Goal: Information Seeking & Learning: Learn about a topic

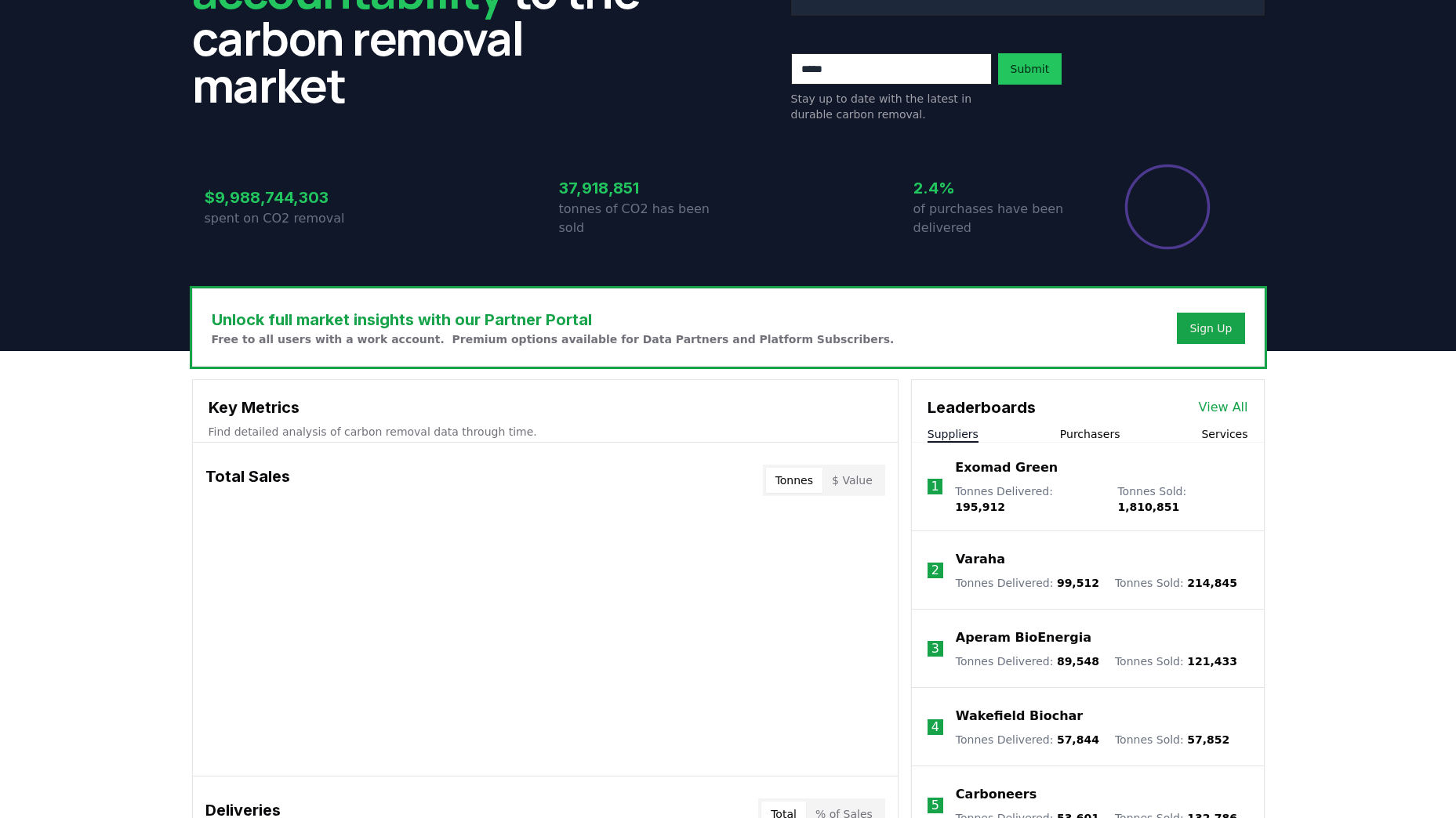
scroll to position [548, 0]
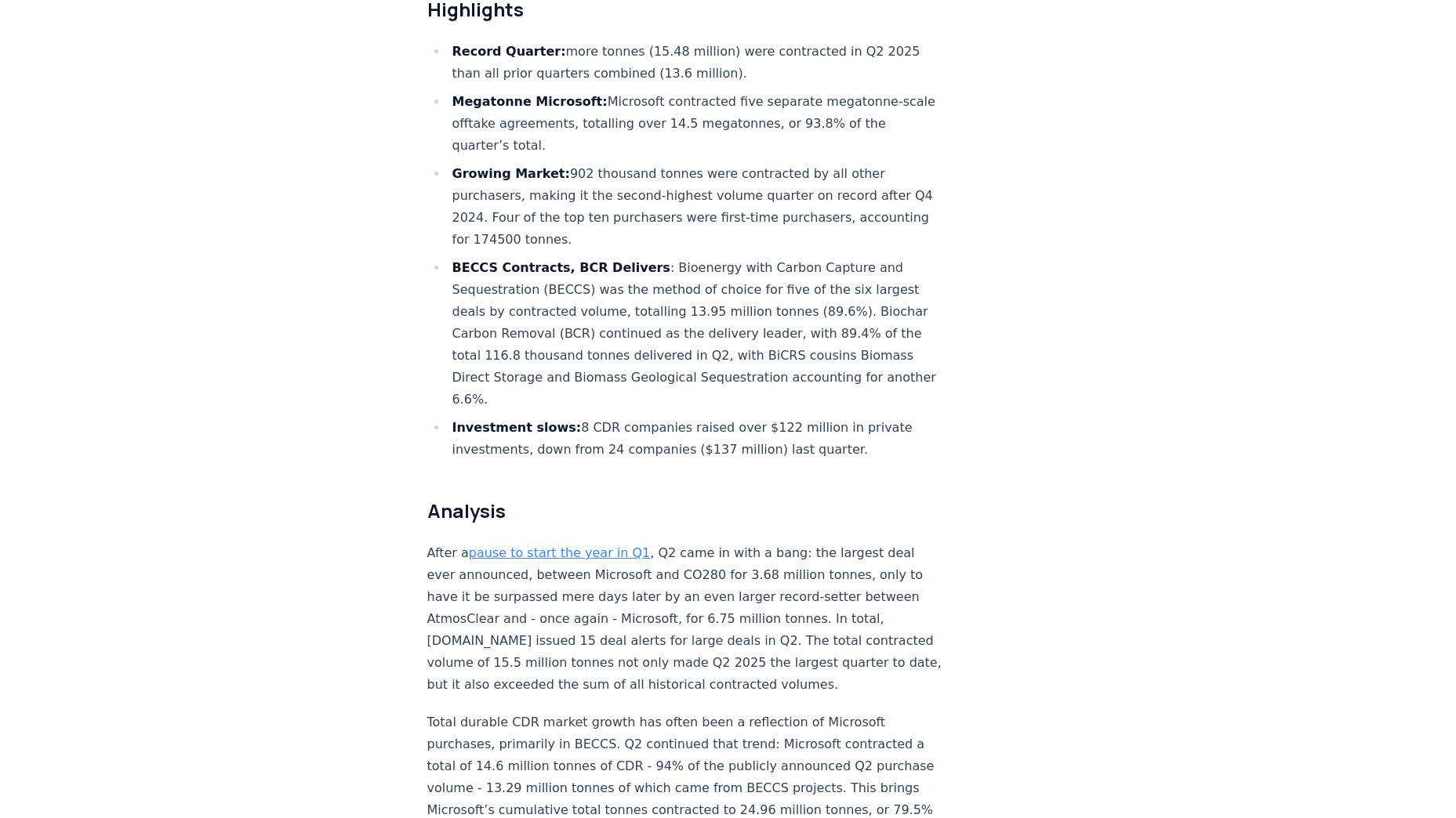
scroll to position [548, 0]
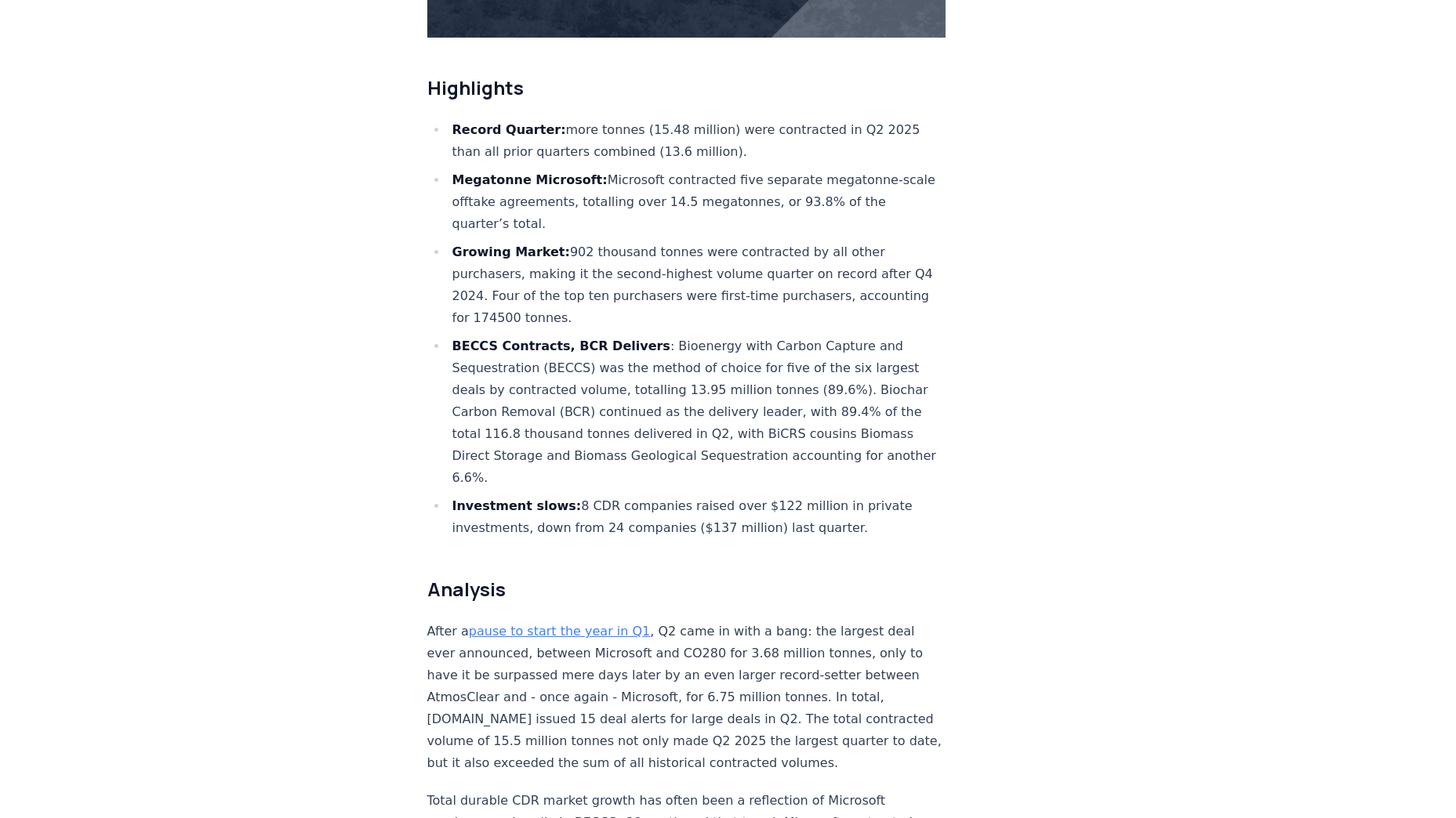
drag, startPoint x: 74, startPoint y: 272, endPoint x: 63, endPoint y: 272, distance: 11.0
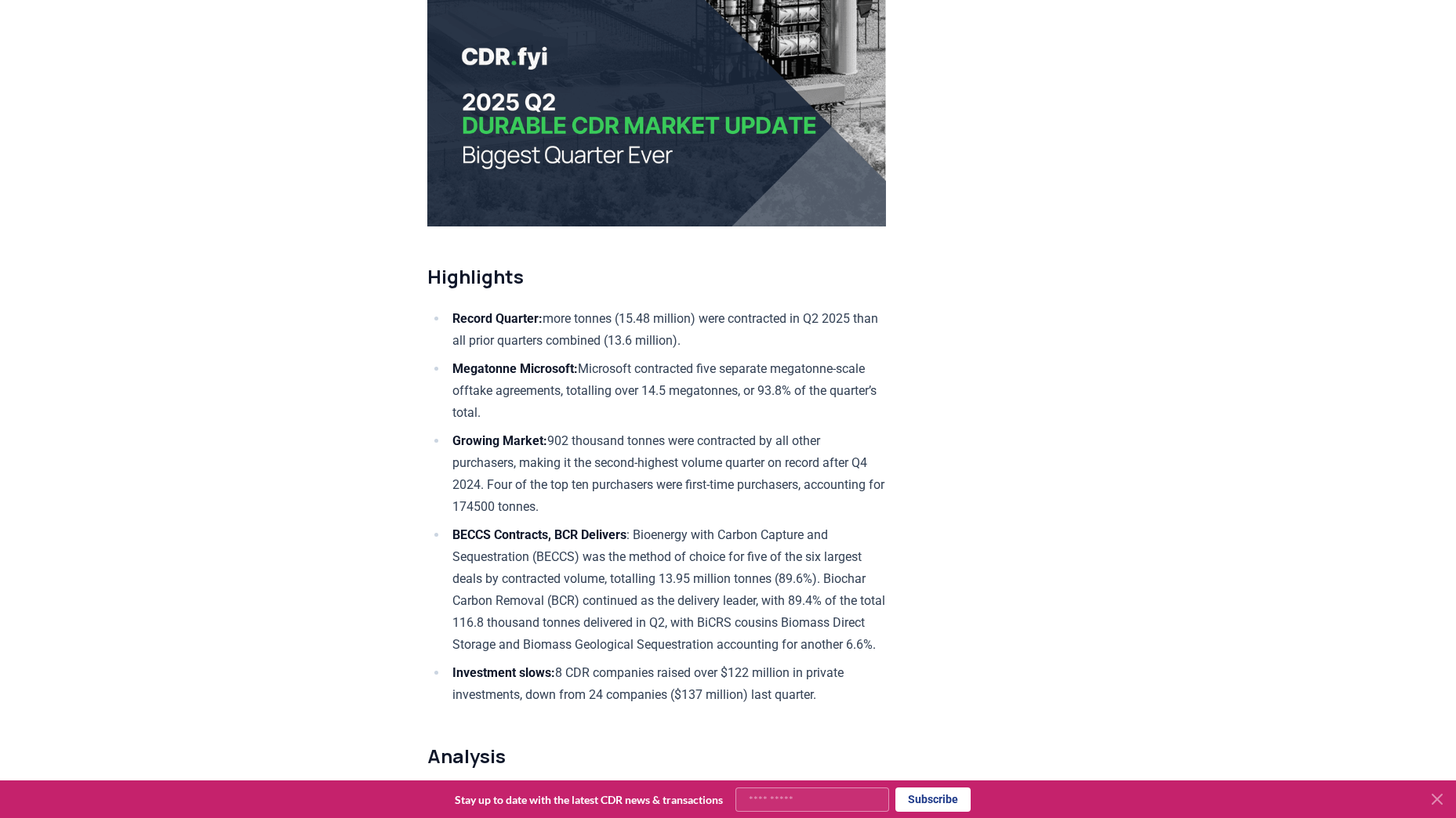
scroll to position [0, 0]
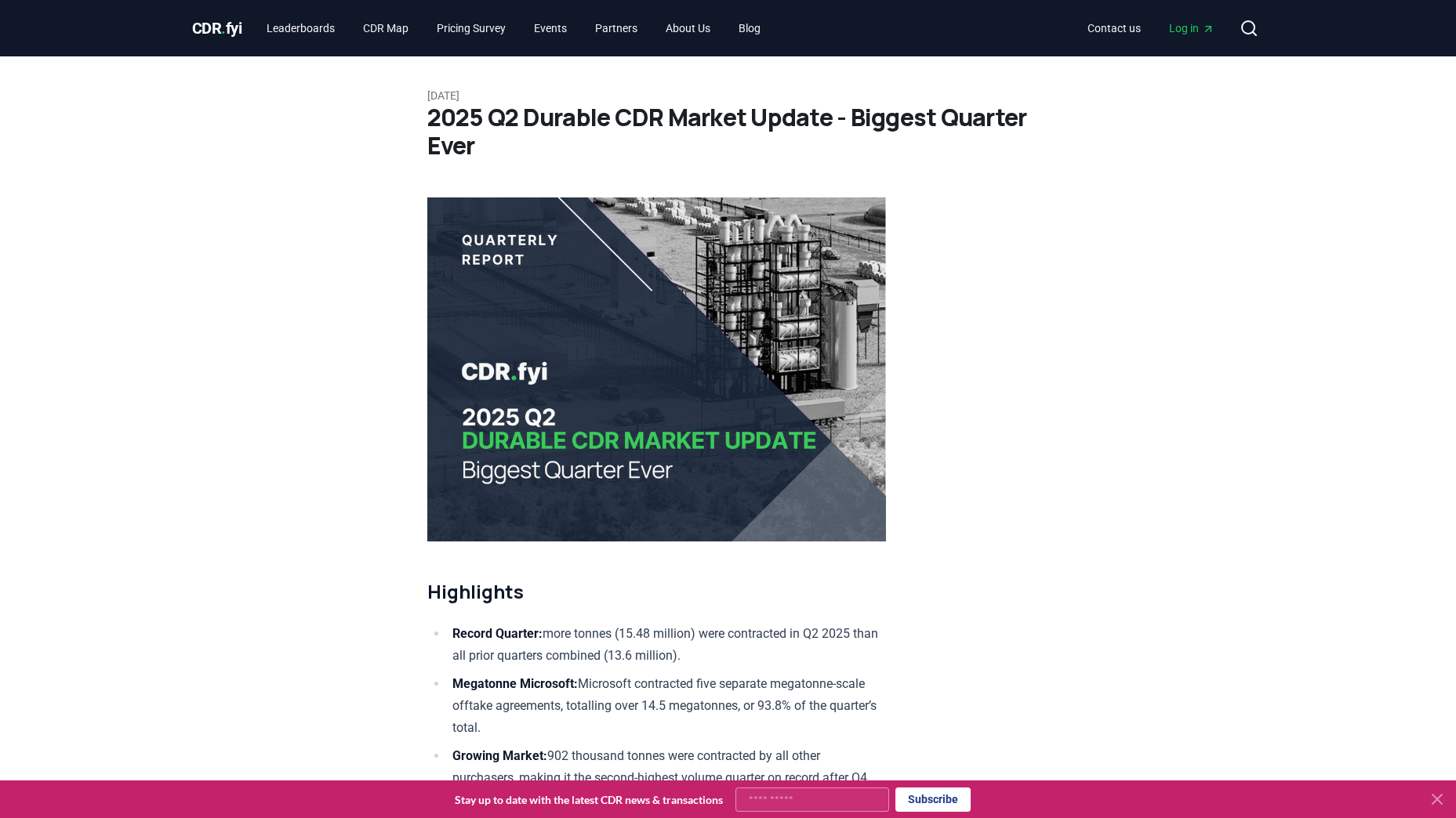
click at [223, 28] on span "." at bounding box center [223, 27] width 4 height 19
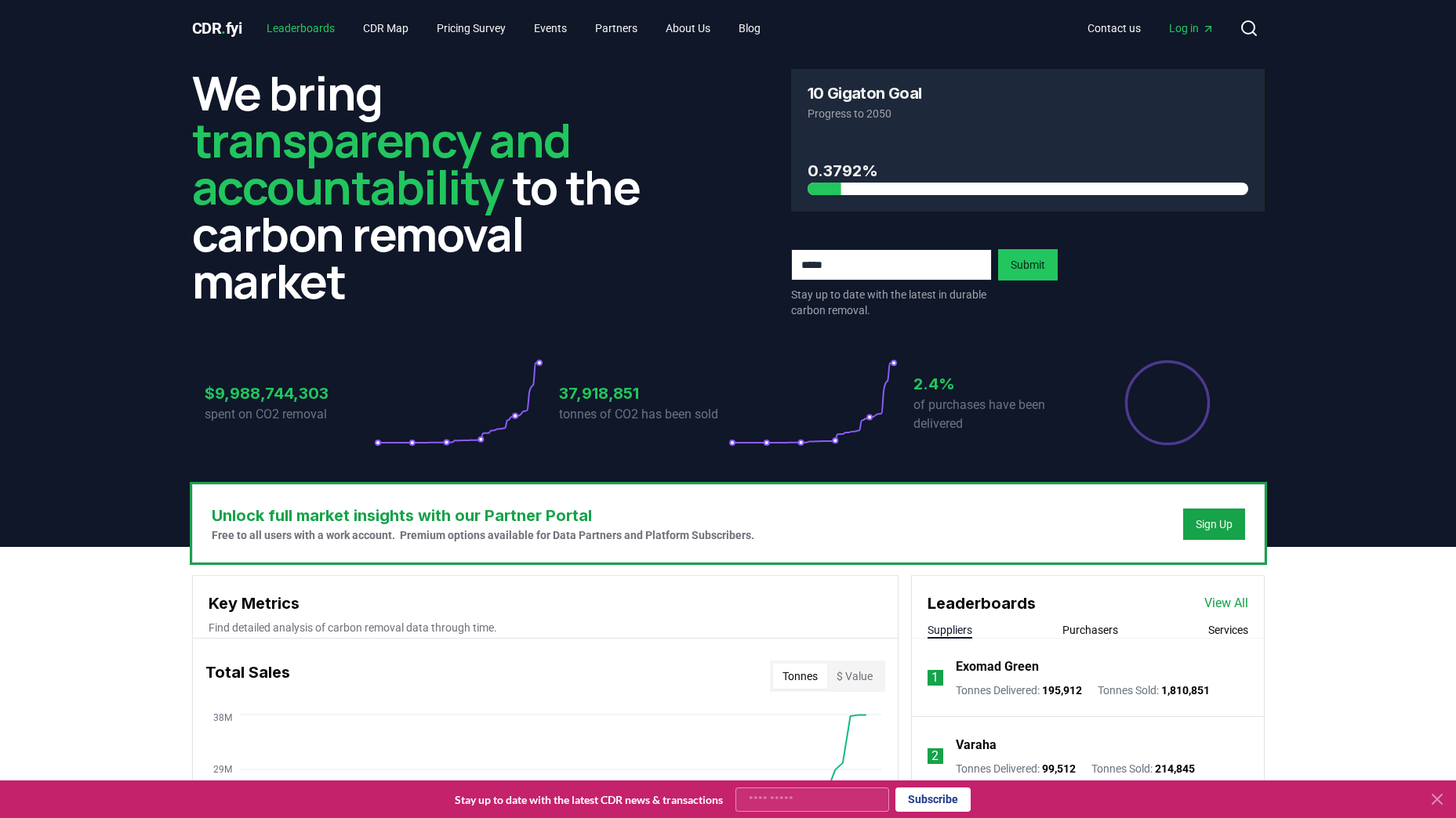
click at [308, 28] on link "Leaderboards" at bounding box center [301, 28] width 93 height 28
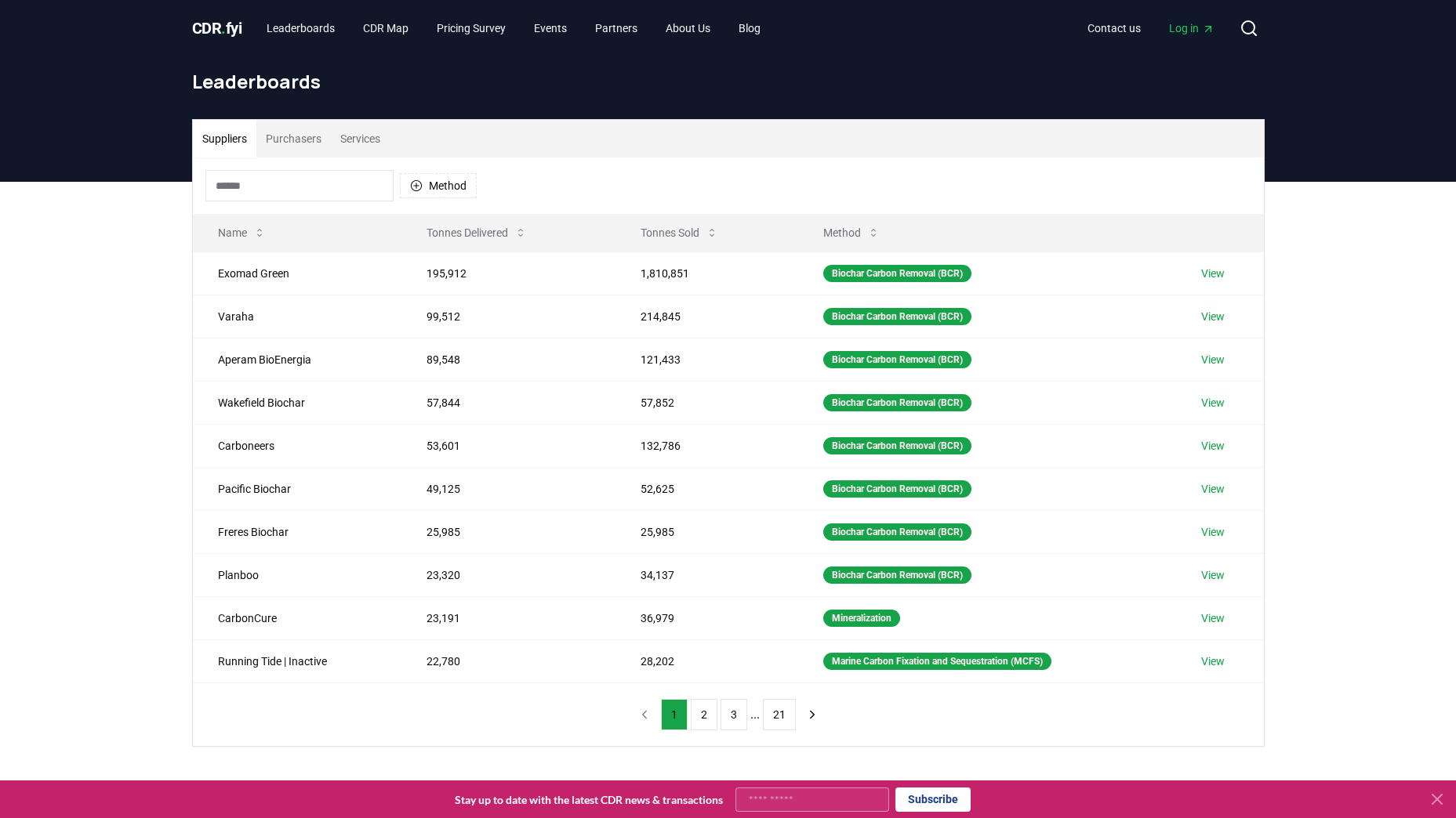
click at [313, 131] on button "Purchasers" at bounding box center [294, 138] width 74 height 38
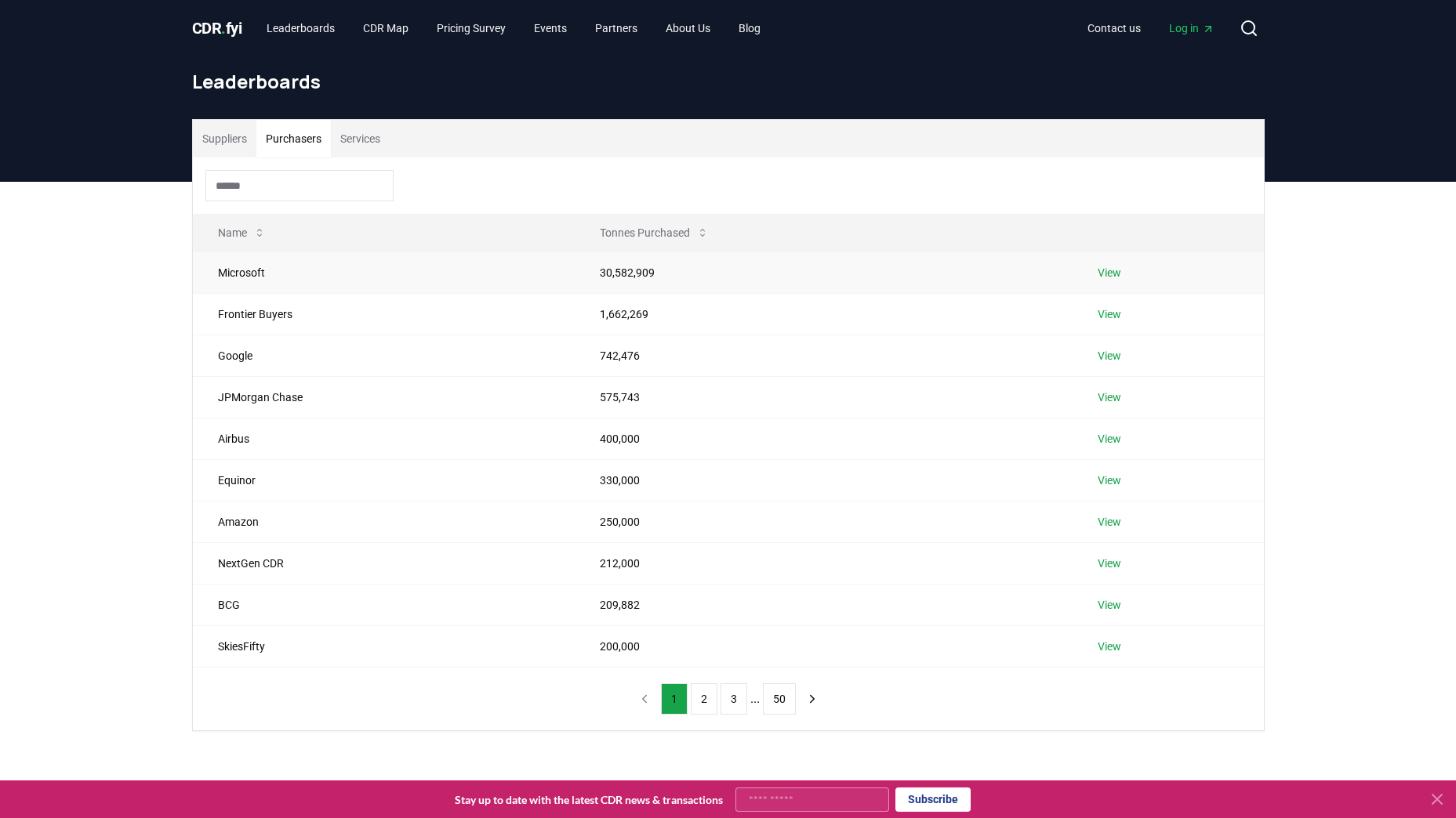
click at [1111, 273] on link "View" at bounding box center [1109, 273] width 24 height 16
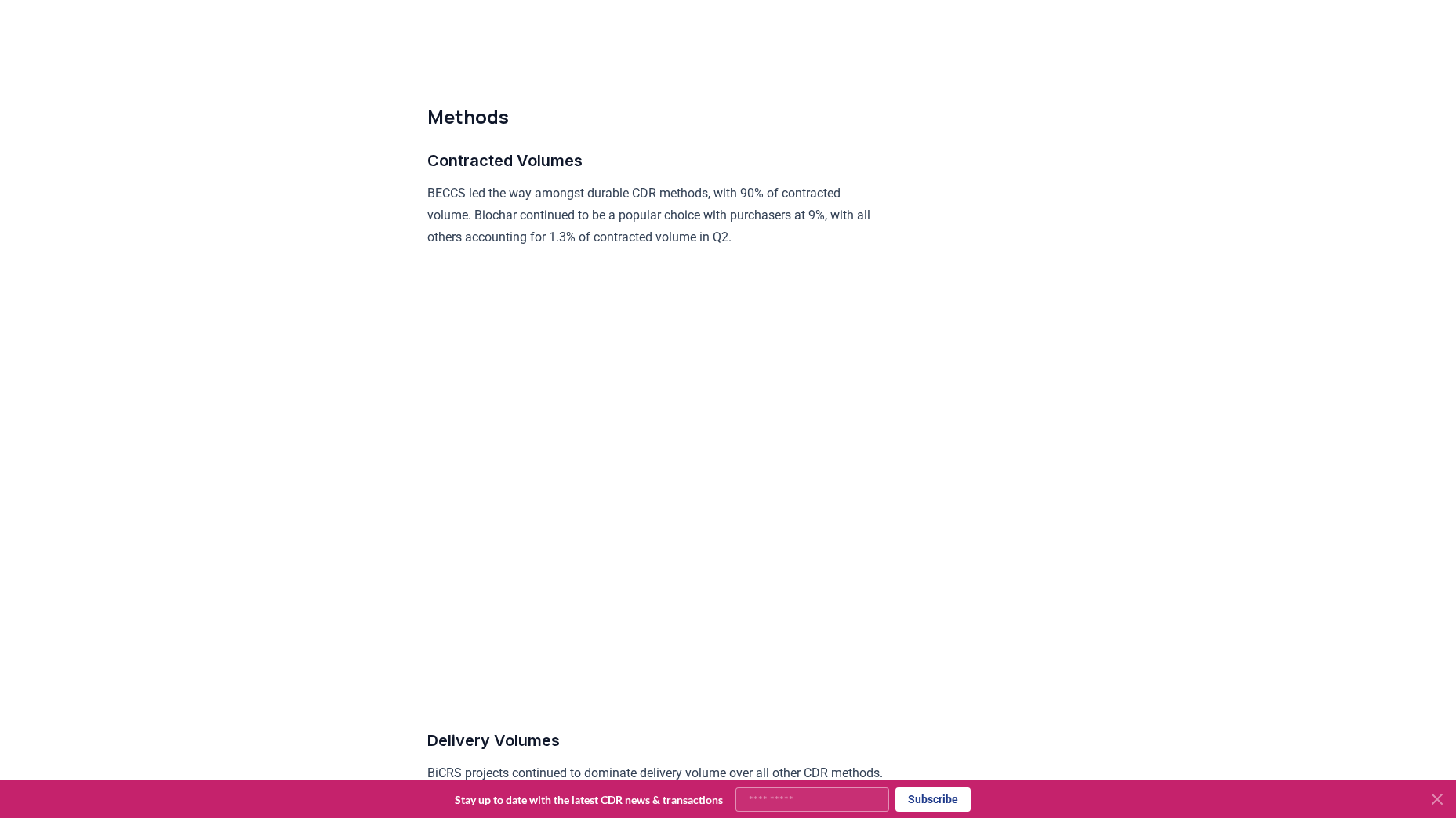
scroll to position [7195, 0]
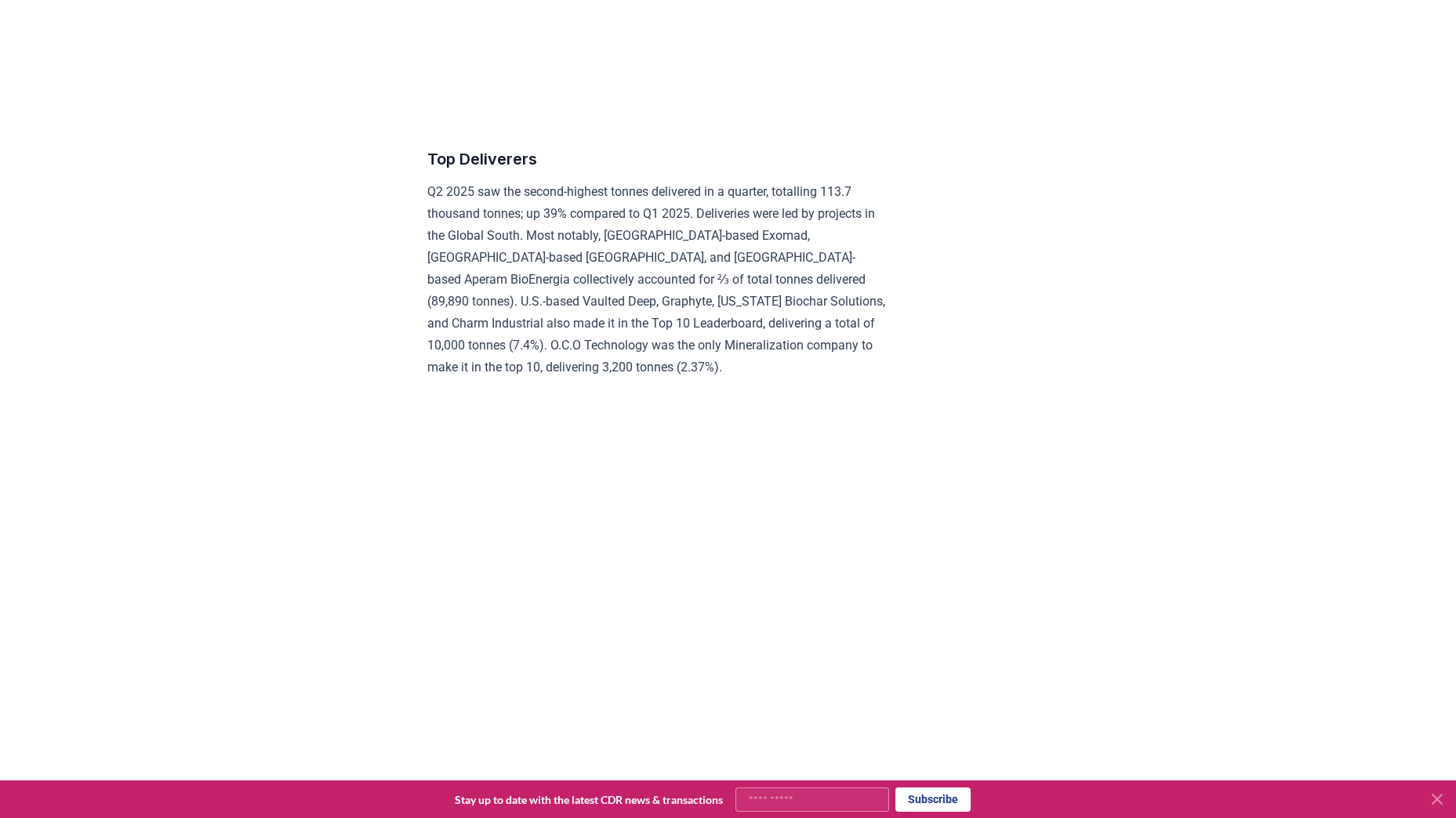
scroll to position [5981, 0]
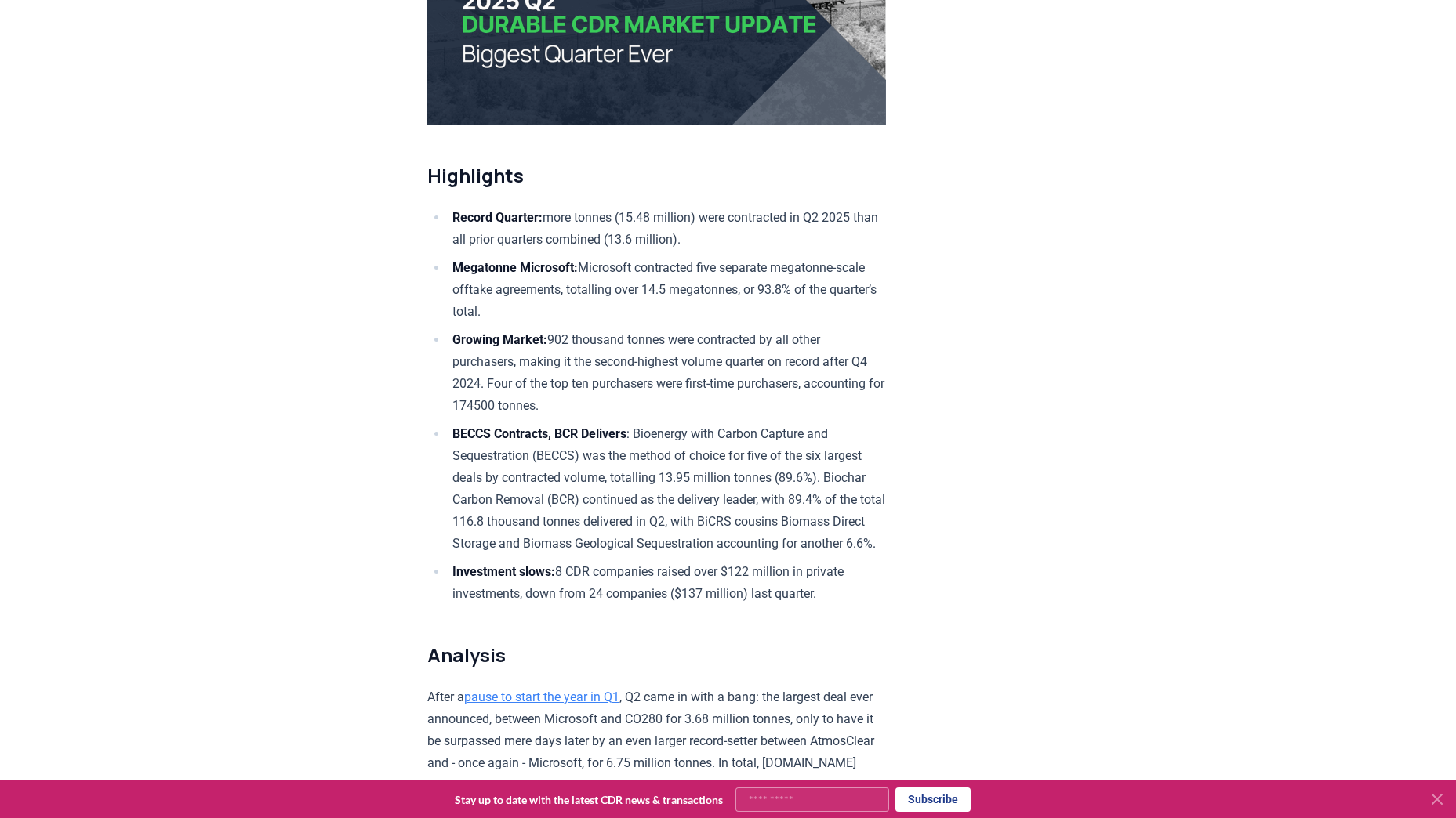
scroll to position [0, 0]
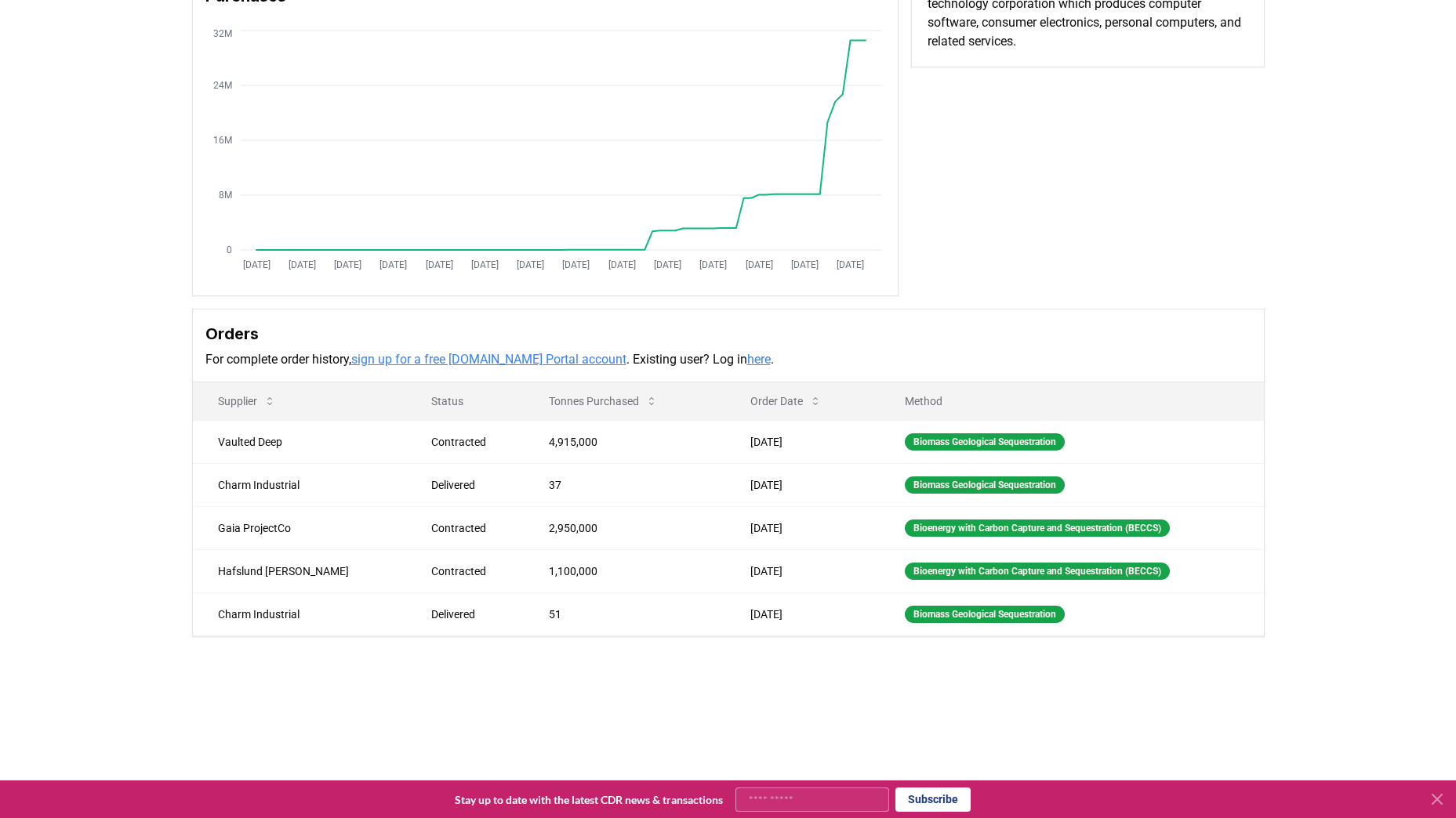
scroll to position [78, 0]
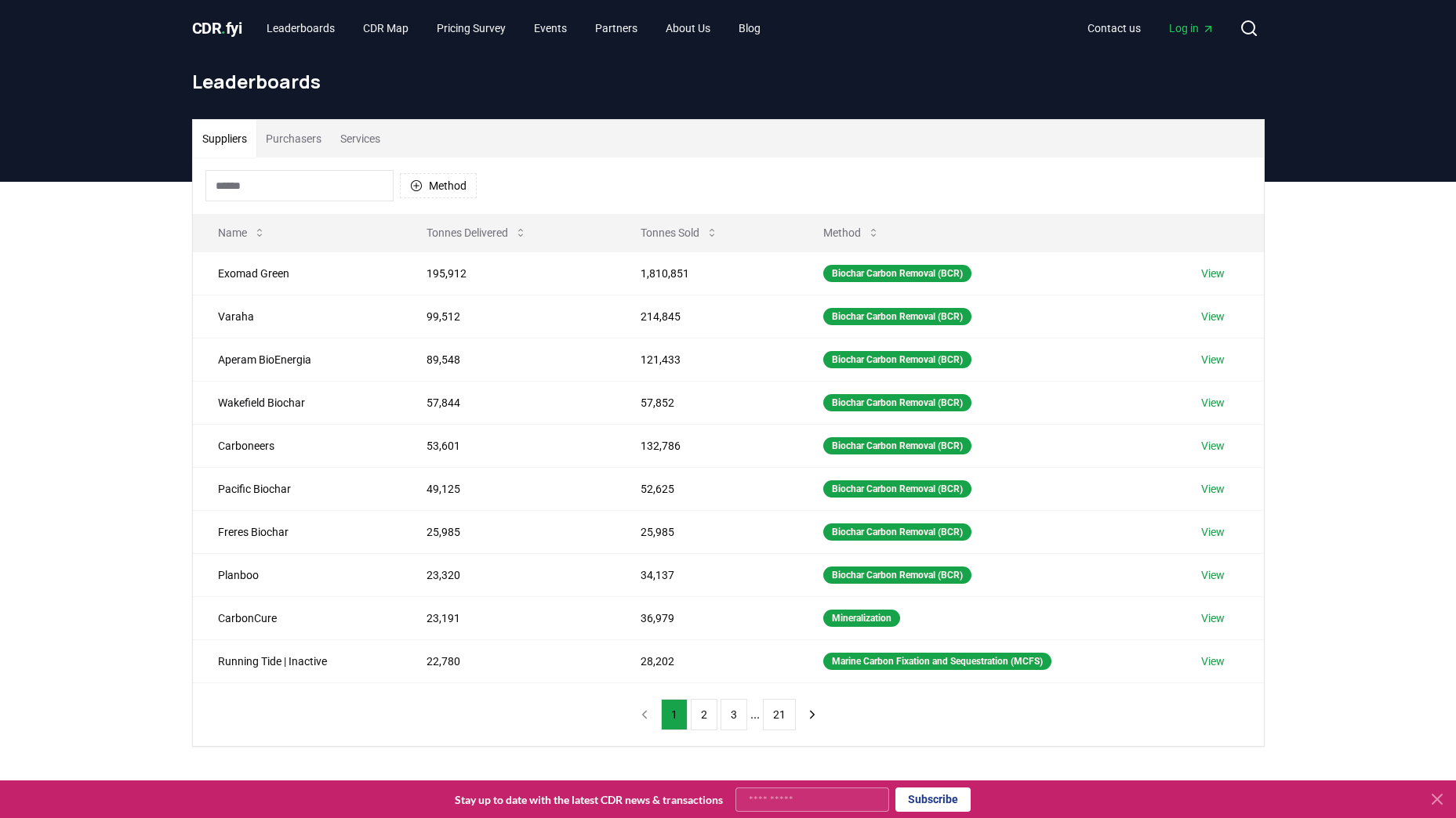
click at [282, 142] on button "Purchasers" at bounding box center [294, 138] width 74 height 38
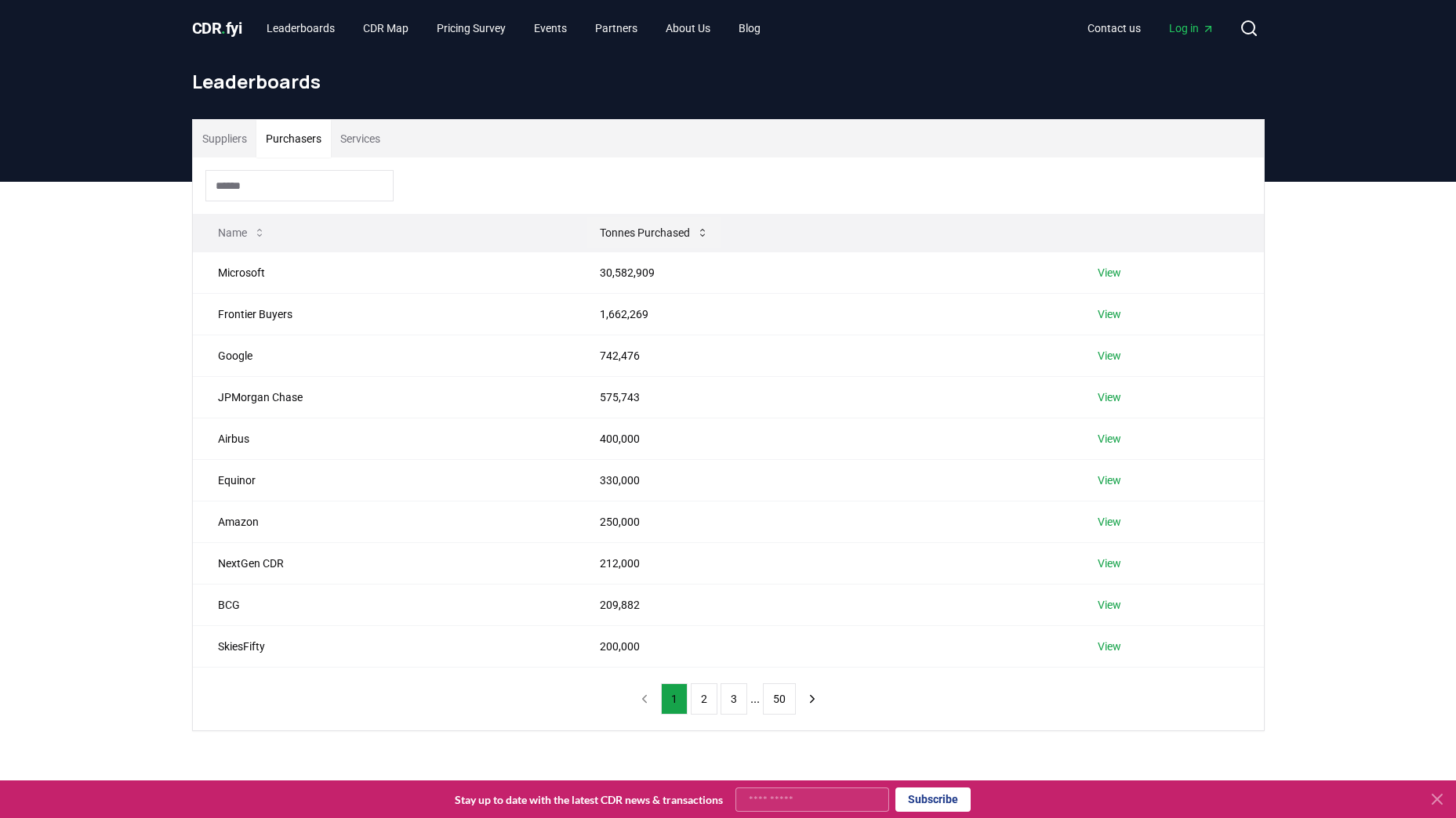
click at [674, 225] on button "Tonnes Purchased" at bounding box center [654, 233] width 134 height 32
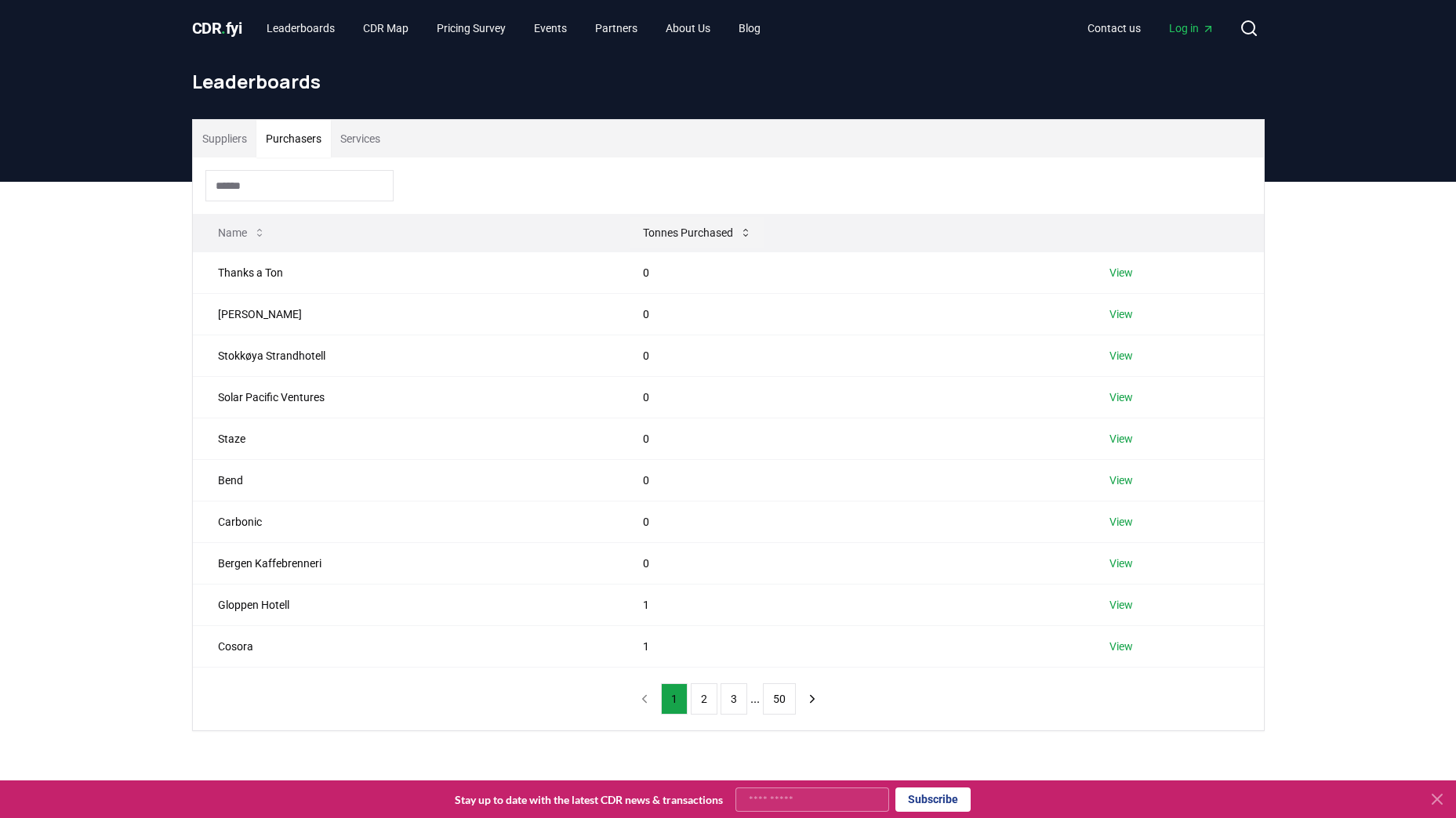
click at [674, 225] on button "Tonnes Purchased" at bounding box center [698, 233] width 134 height 32
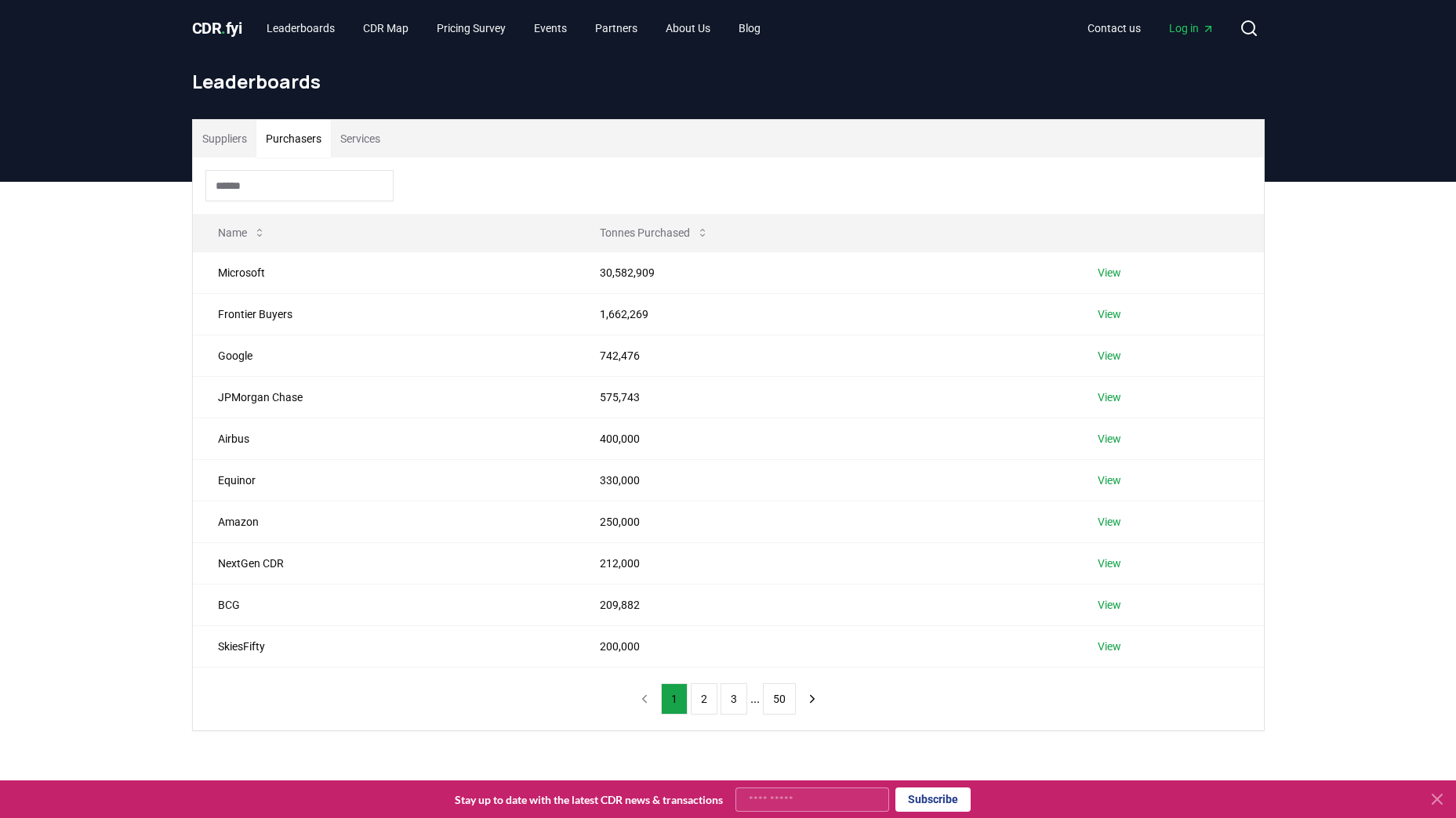
click at [361, 134] on button "Services" at bounding box center [360, 138] width 59 height 38
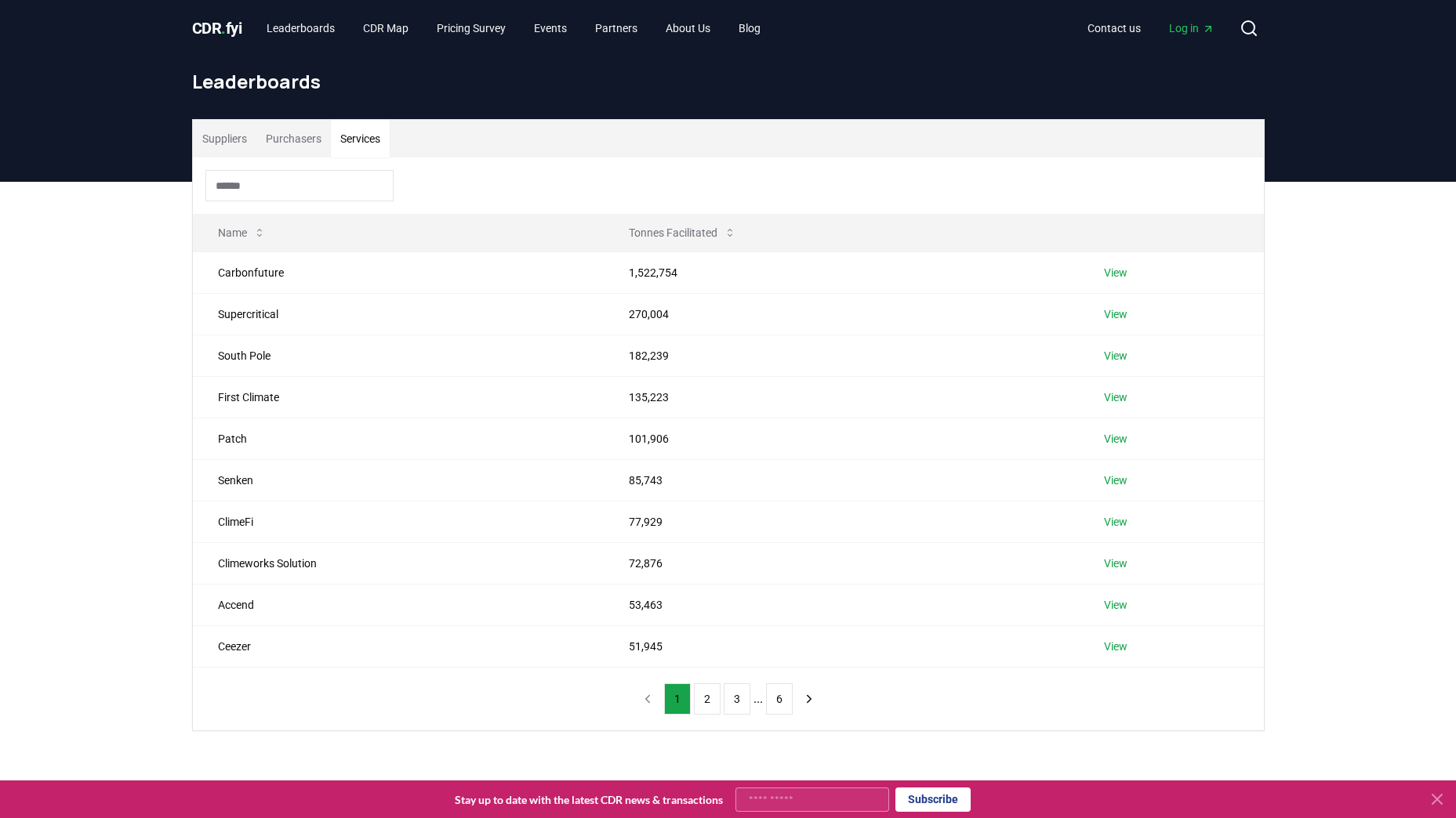
click at [231, 136] on button "Suppliers" at bounding box center [225, 138] width 63 height 38
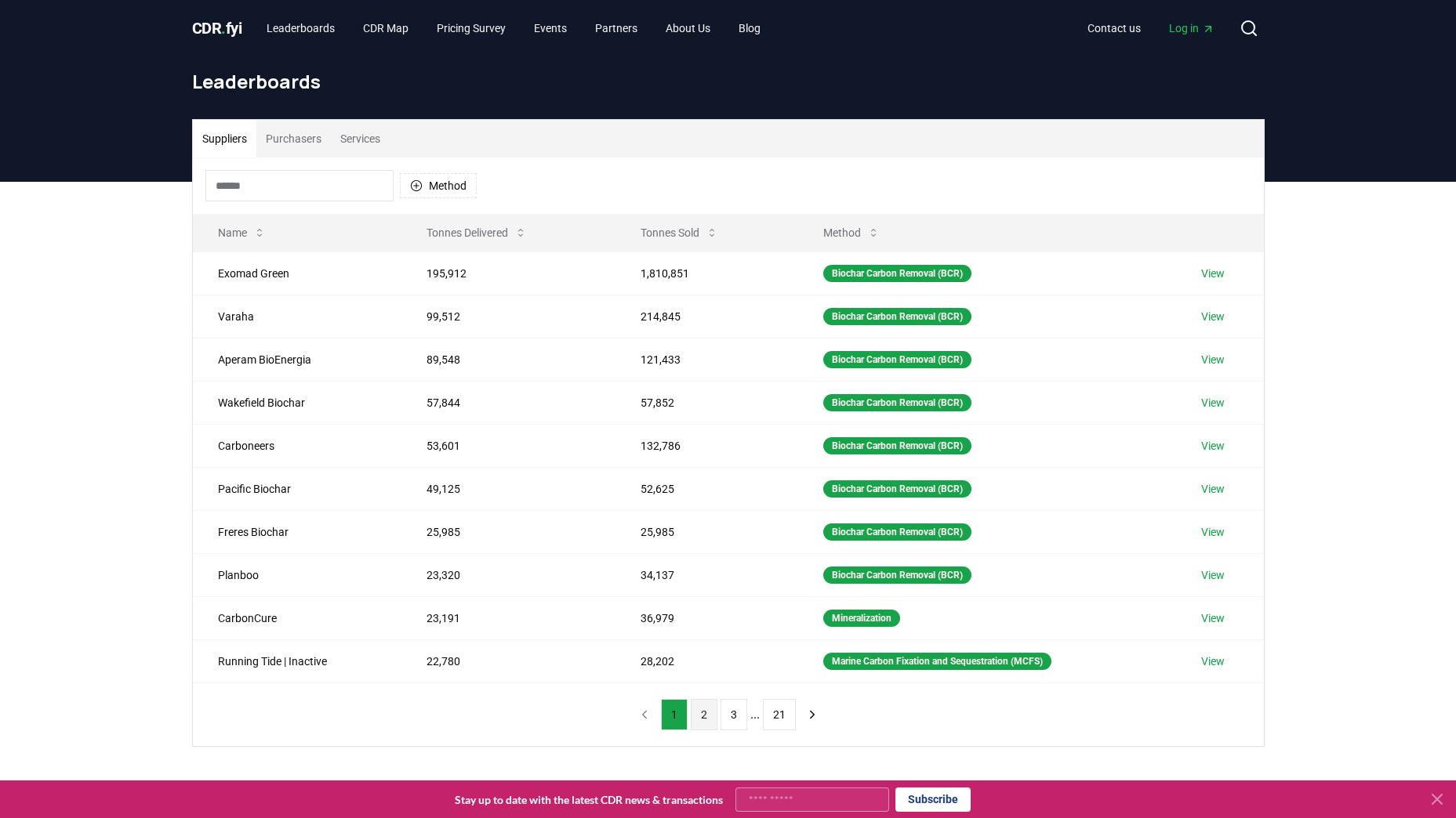
click at [709, 722] on button "2" at bounding box center [704, 715] width 26 height 32
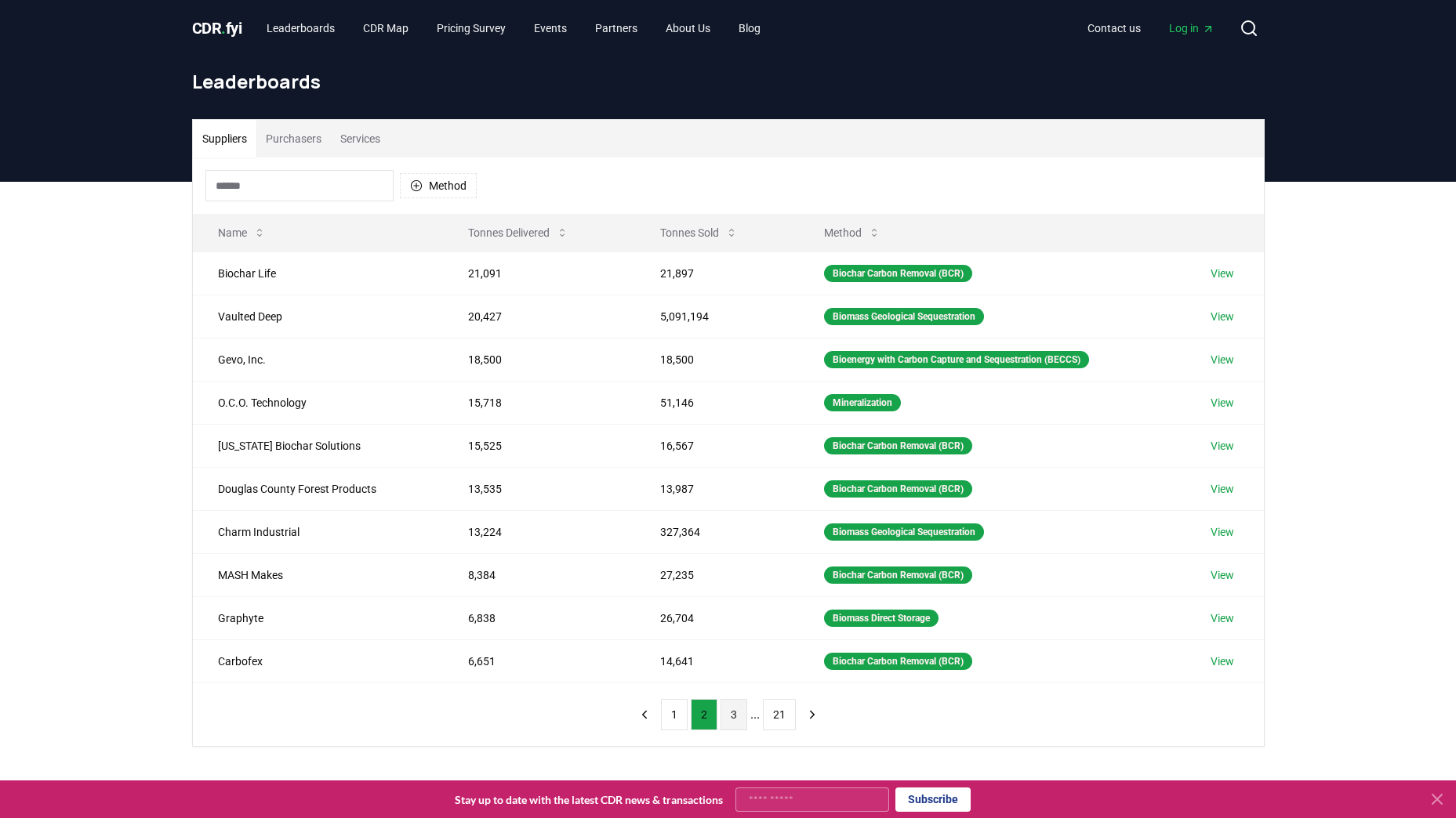
click at [743, 714] on button "3" at bounding box center [734, 715] width 26 height 32
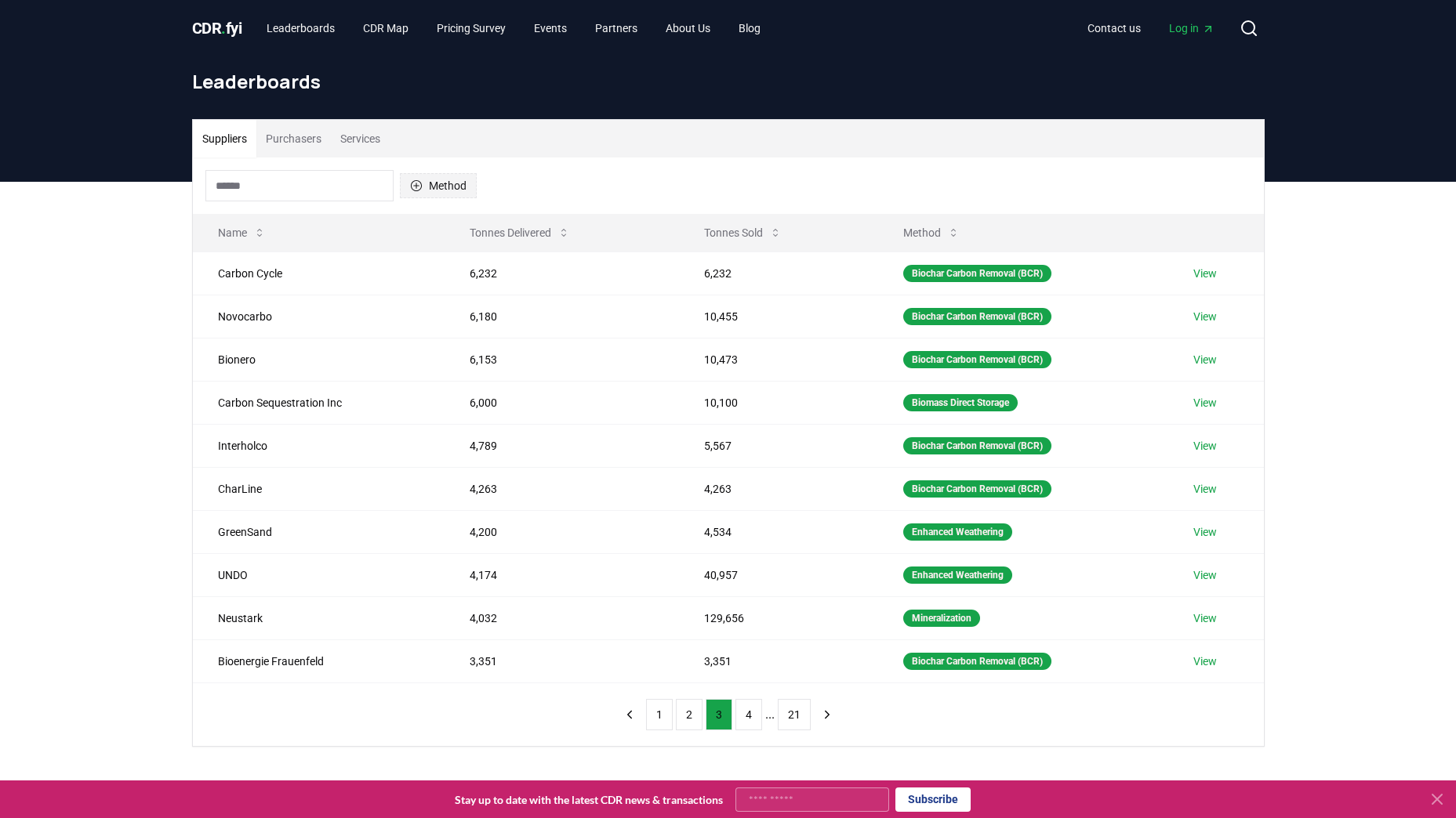
click at [431, 190] on button "Method" at bounding box center [438, 186] width 77 height 25
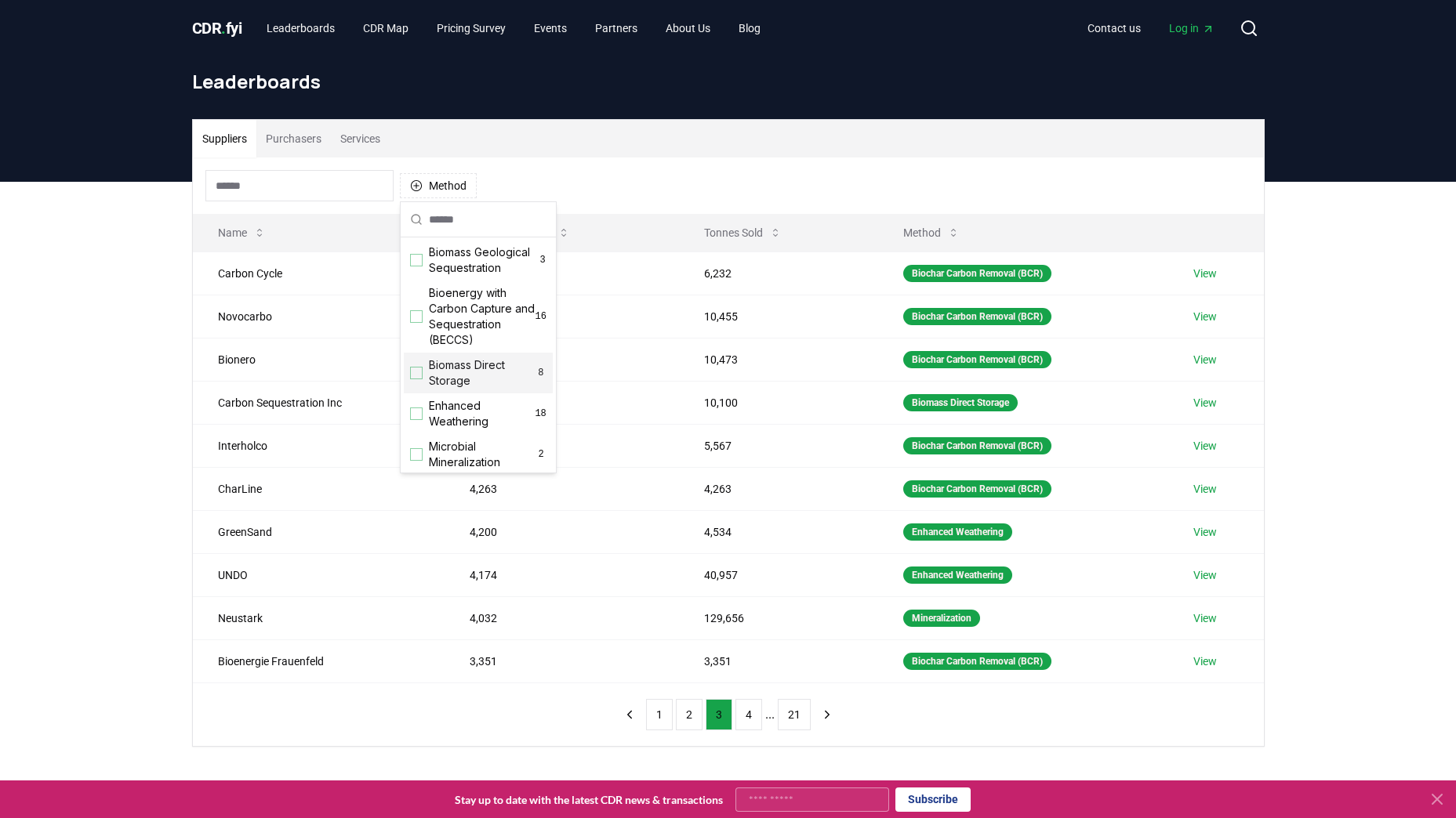
scroll to position [157, 0]
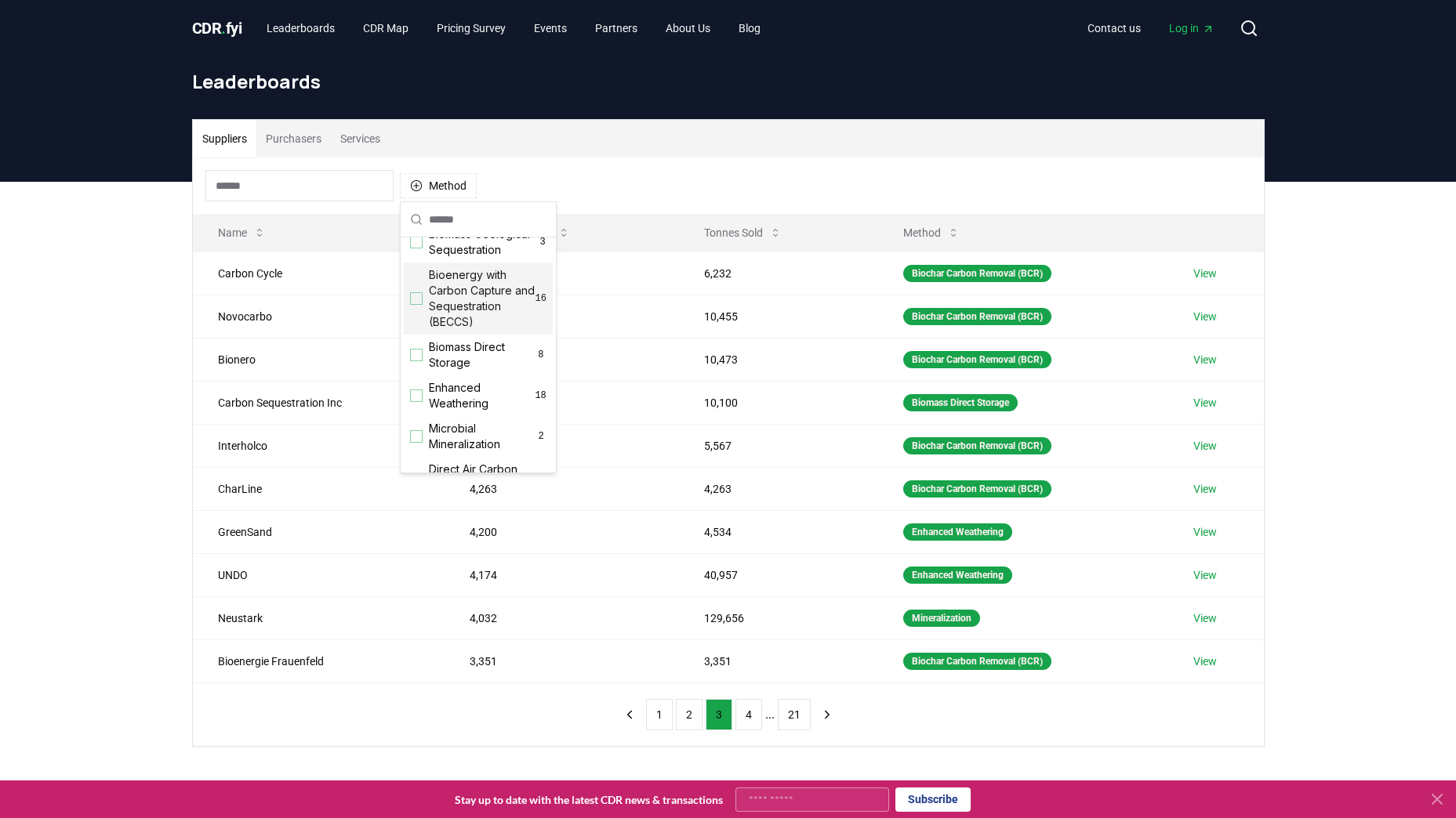
click at [422, 305] on div "Suggestions" at bounding box center [416, 299] width 12 height 12
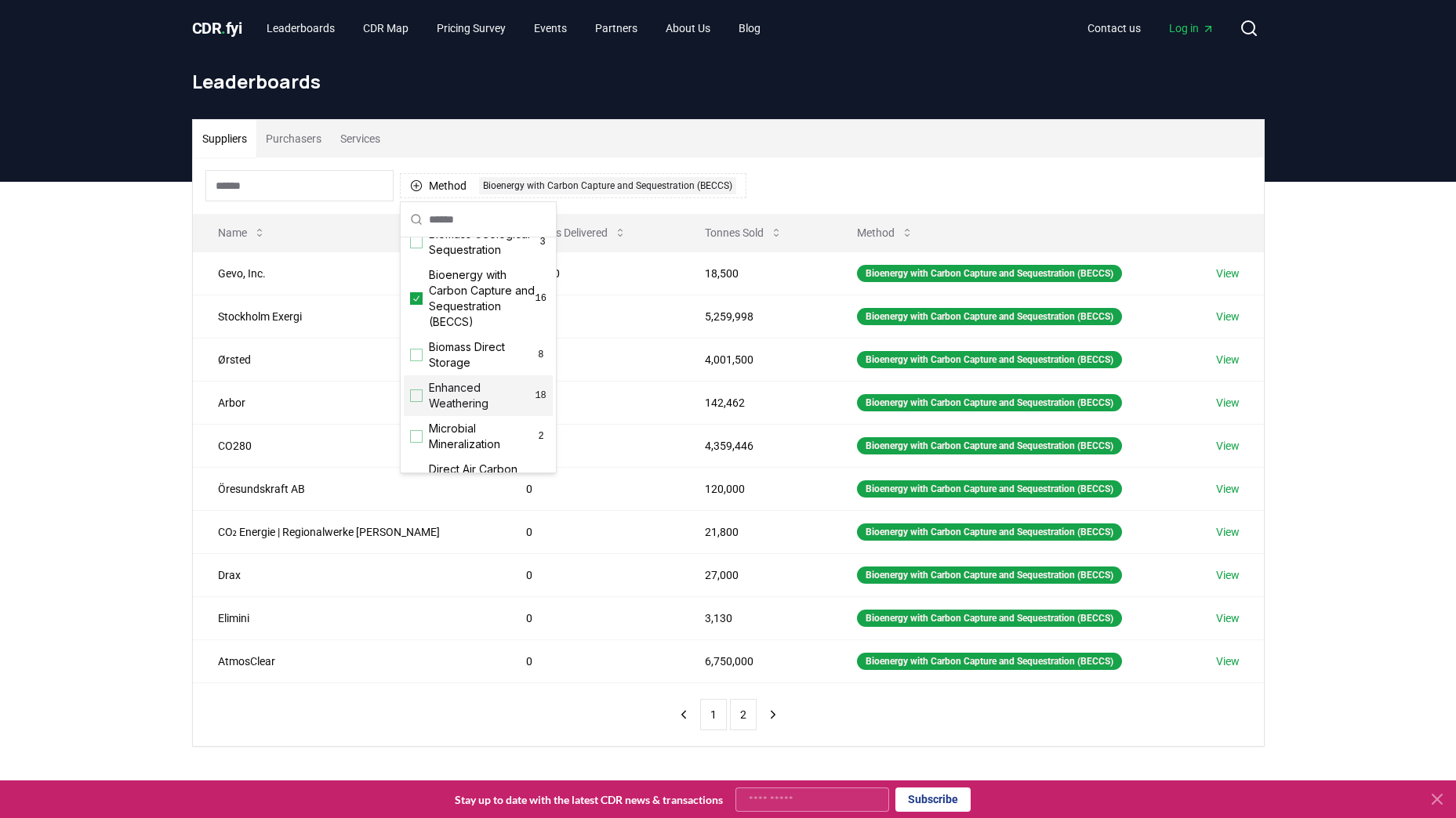
click at [830, 190] on div "Method 1 Bioenergy with Carbon Capture and Sequestration (BECCS)" at bounding box center [728, 186] width 1071 height 56
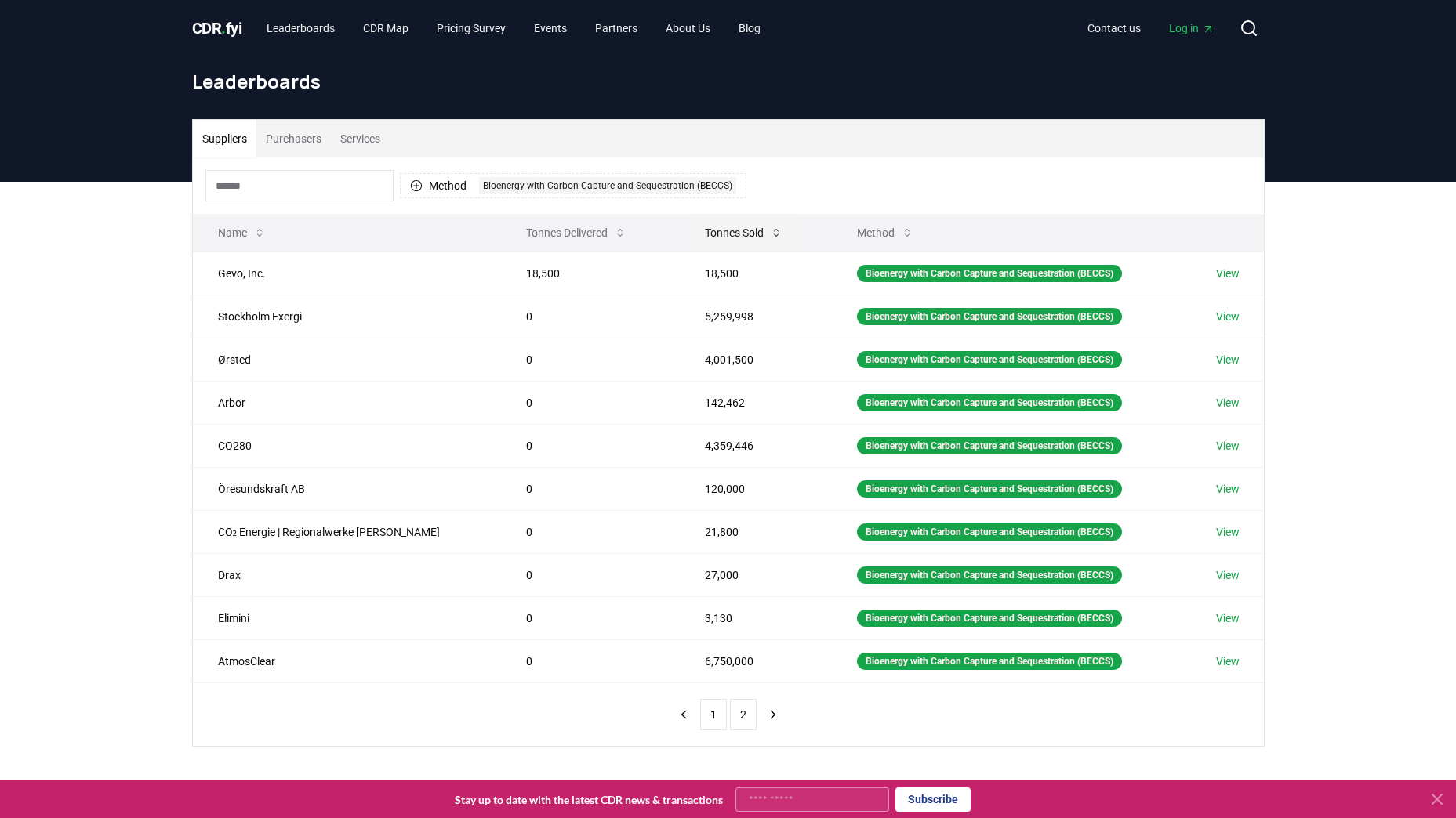
click at [731, 237] on button "Tonnes Sold" at bounding box center [743, 233] width 102 height 32
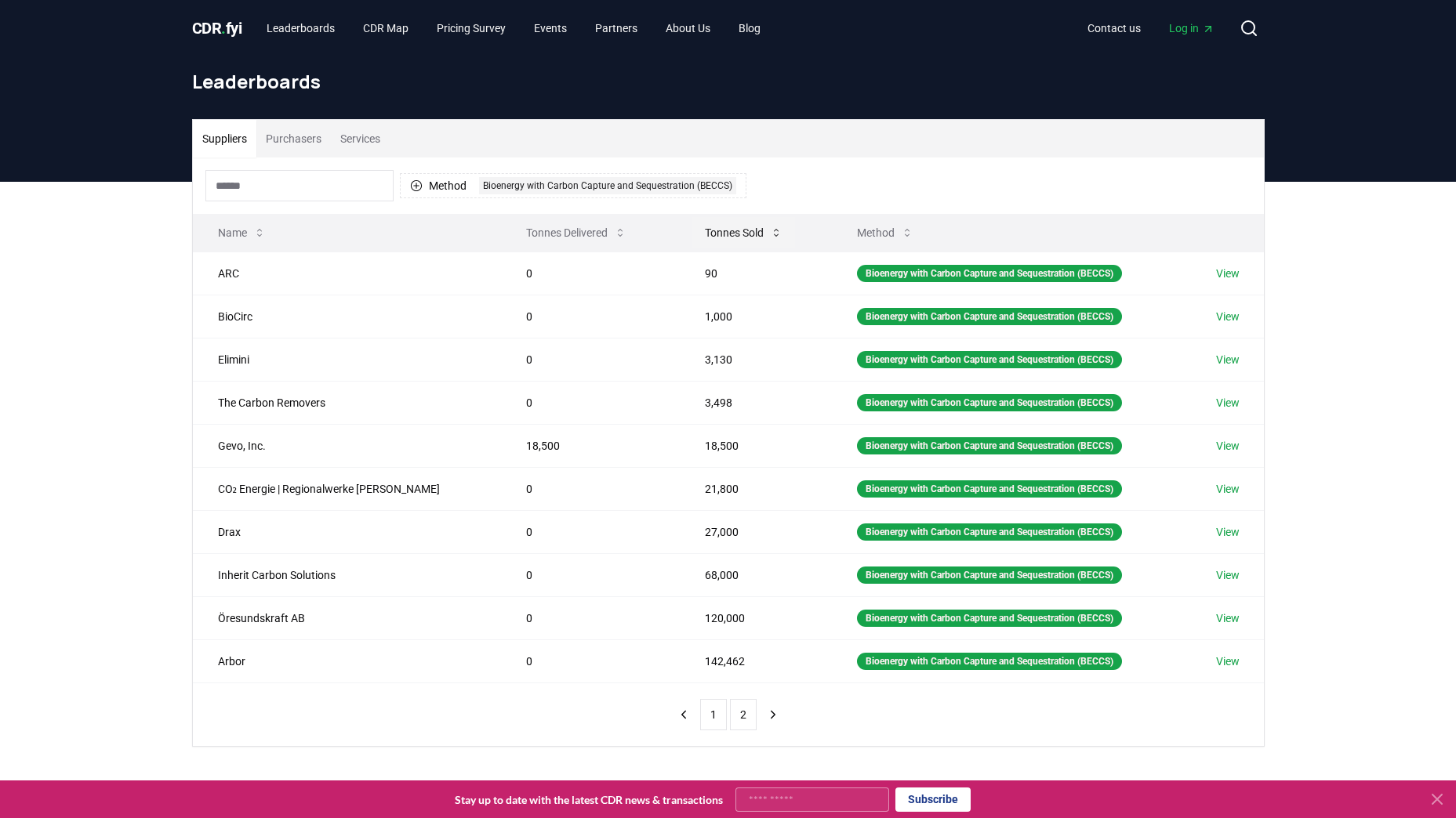
click at [731, 237] on button "Tonnes Sold" at bounding box center [743, 233] width 102 height 32
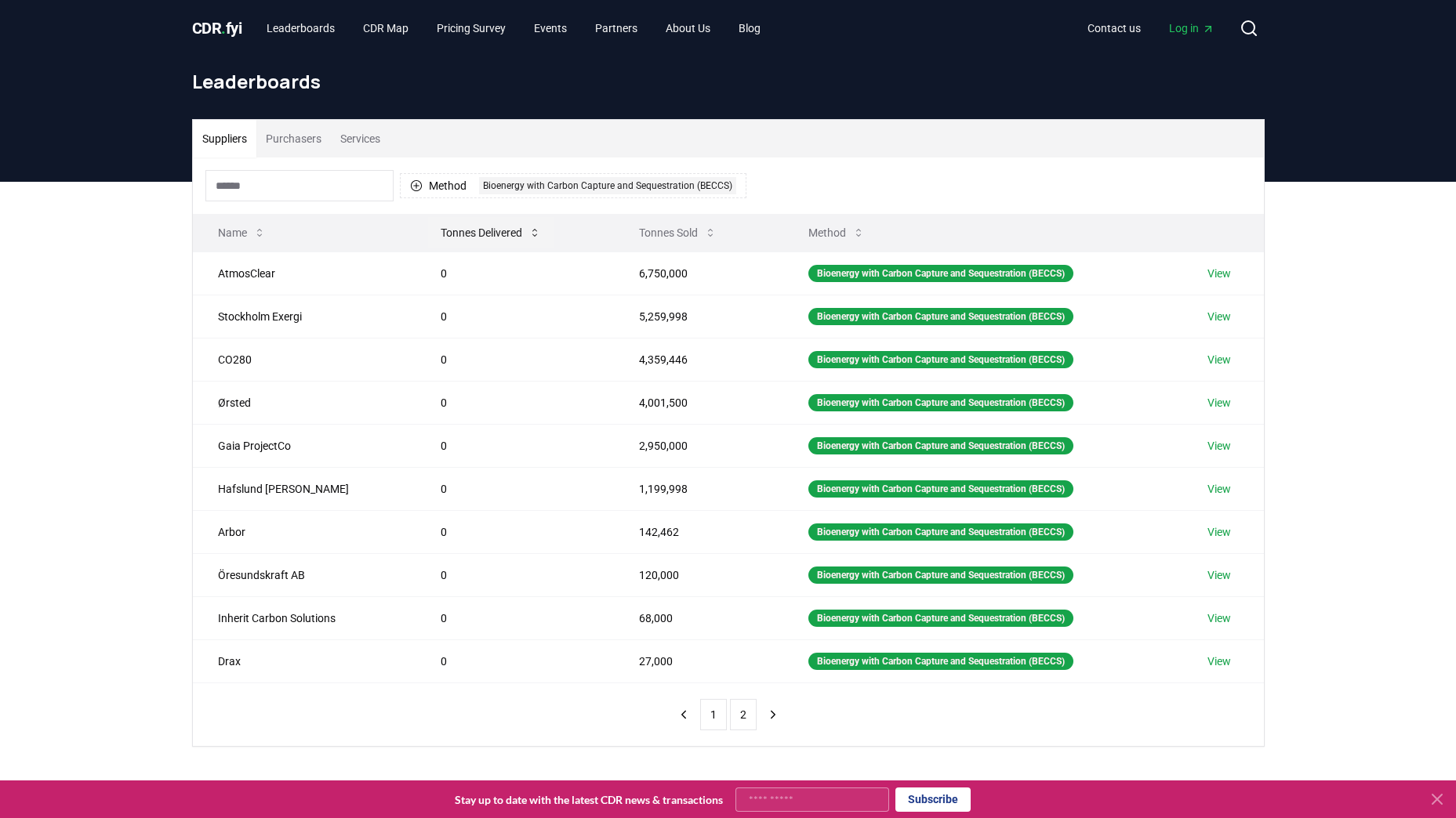
click at [484, 230] on button "Tonnes Delivered" at bounding box center [491, 233] width 125 height 32
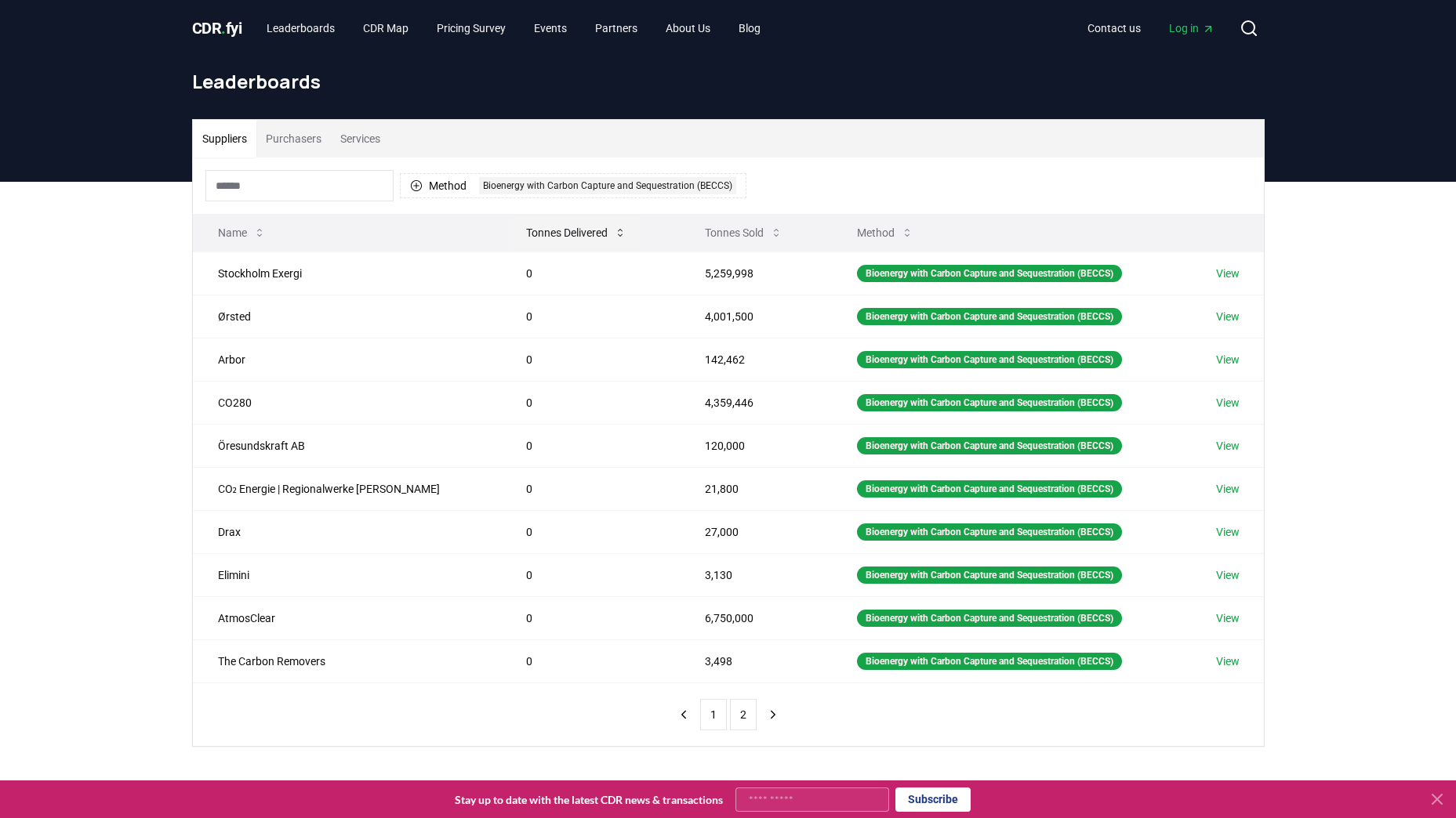
click at [513, 230] on button "Tonnes Delivered" at bounding box center [576, 233] width 125 height 32
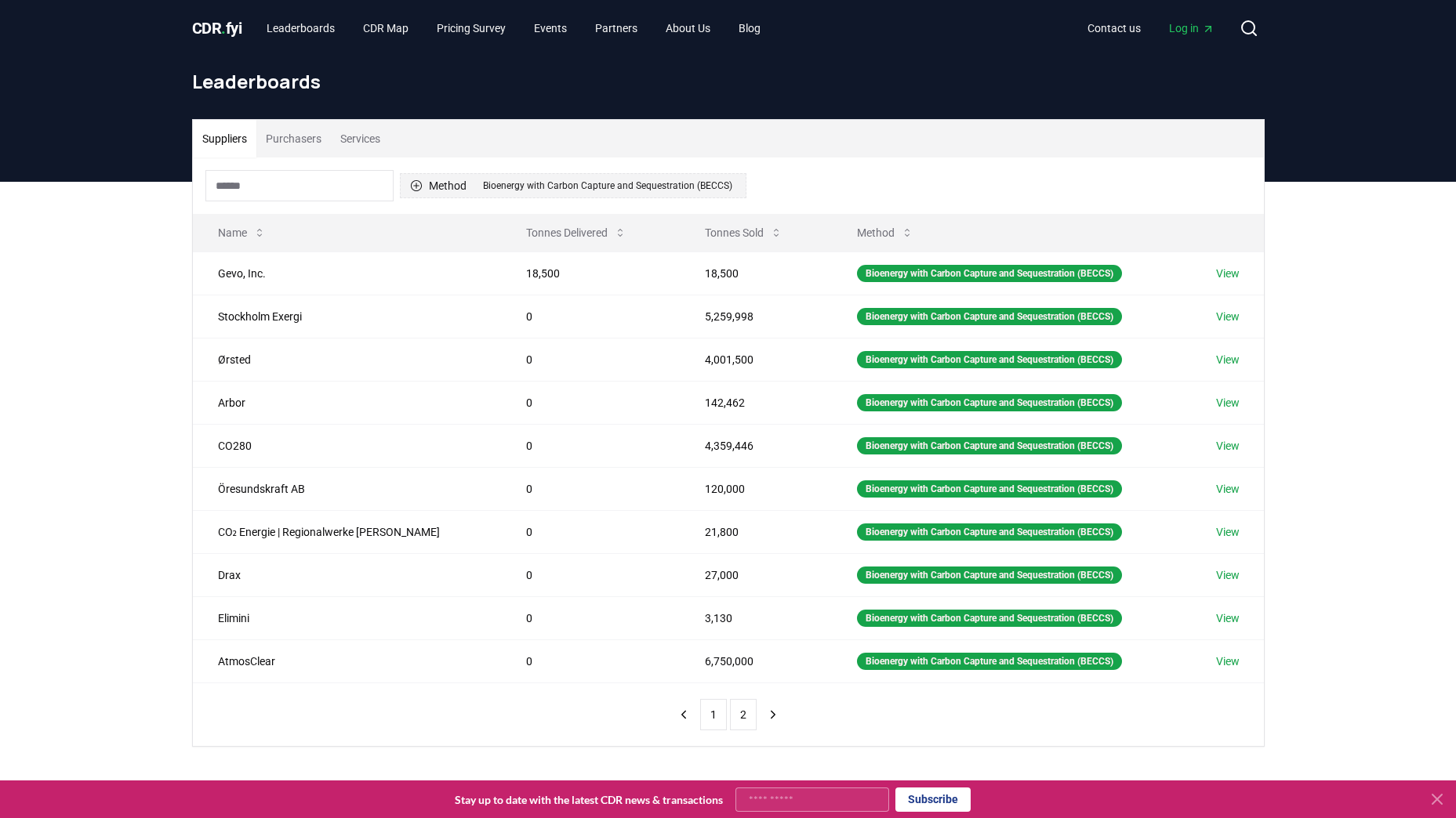
click at [440, 182] on button "Method 1 Bioenergy with Carbon Capture and Sequestration (BECCS)" at bounding box center [573, 186] width 347 height 25
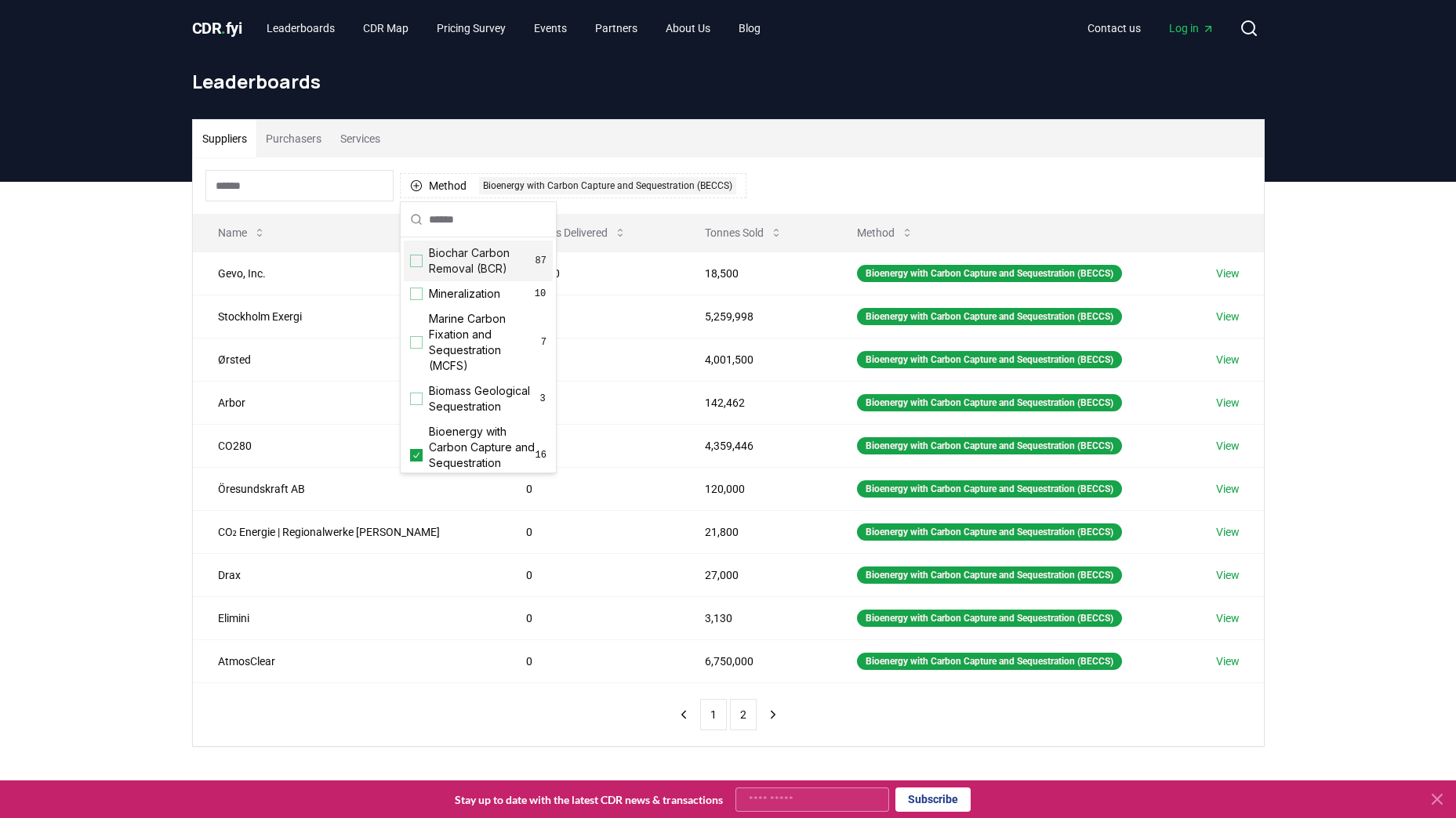
click at [414, 269] on div "Biochar Carbon Removal (BCR) 87" at bounding box center [478, 261] width 149 height 41
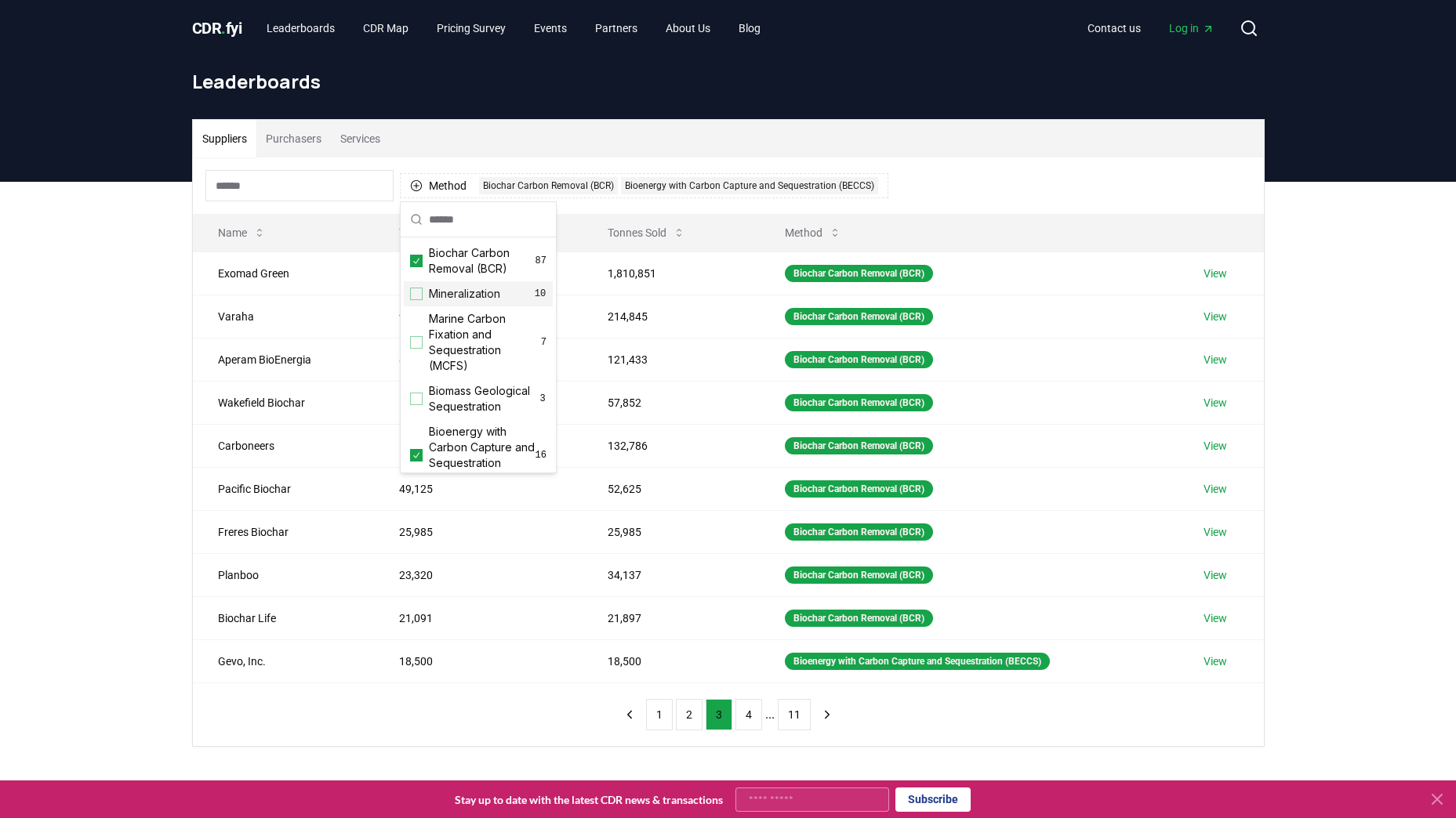
click at [413, 297] on div "Suggestions" at bounding box center [416, 294] width 12 height 12
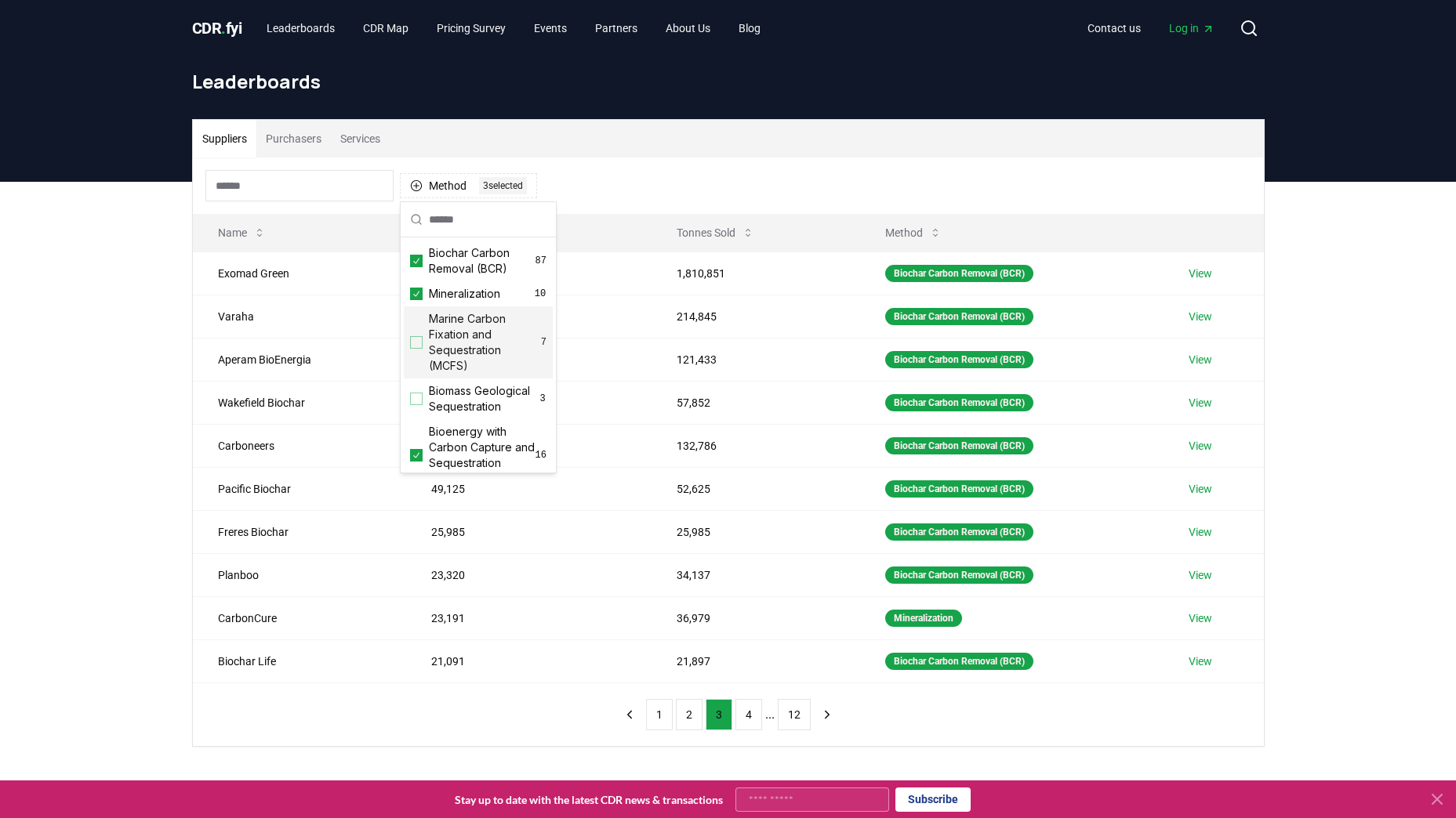
click at [415, 339] on div "Suggestions" at bounding box center [416, 343] width 12 height 12
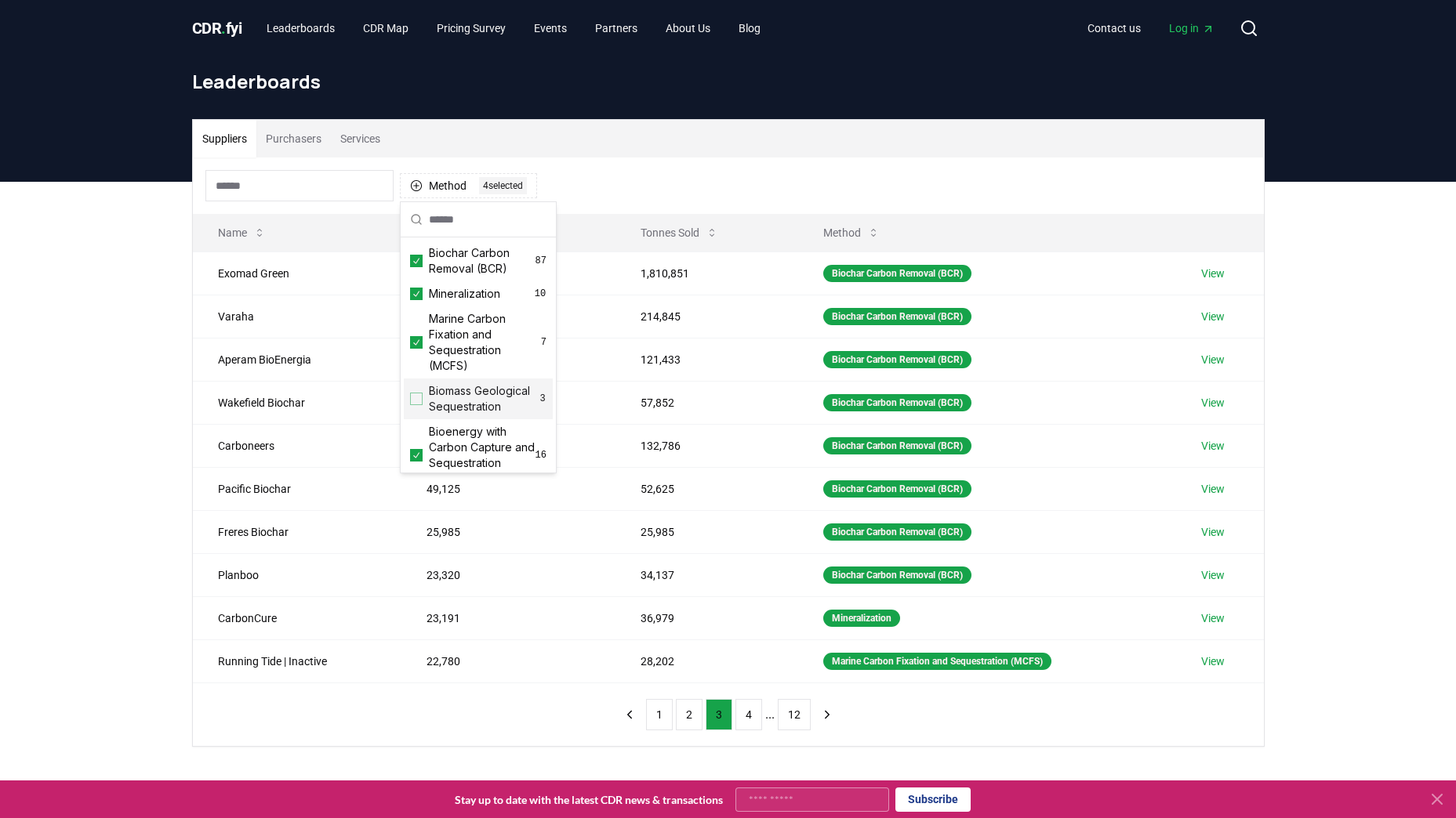
click at [421, 405] on div "Suggestions" at bounding box center [416, 399] width 12 height 12
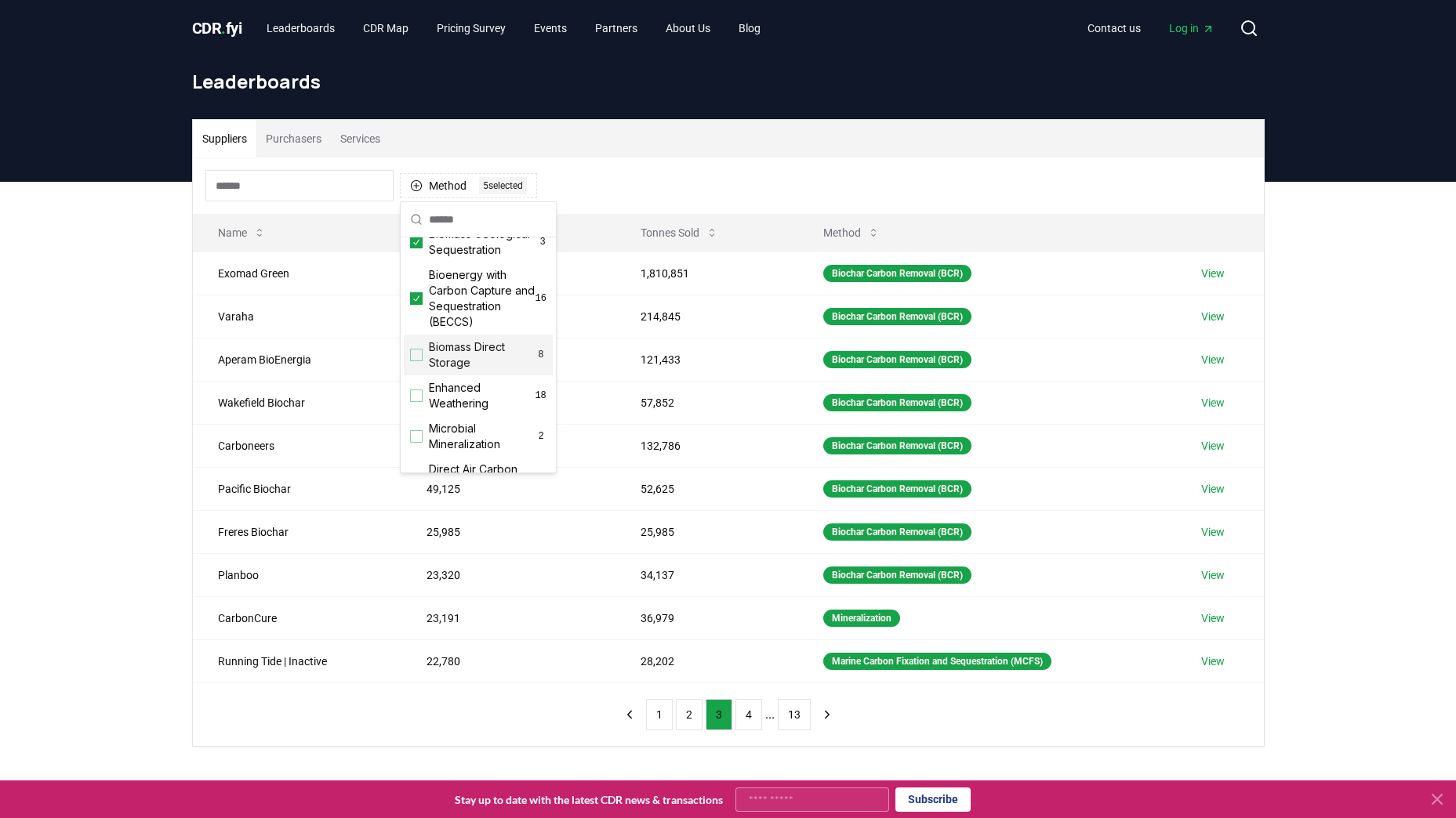
click at [418, 361] on div "Suggestions" at bounding box center [416, 355] width 12 height 12
click at [418, 405] on div "Enhanced Weathering 18" at bounding box center [478, 396] width 149 height 41
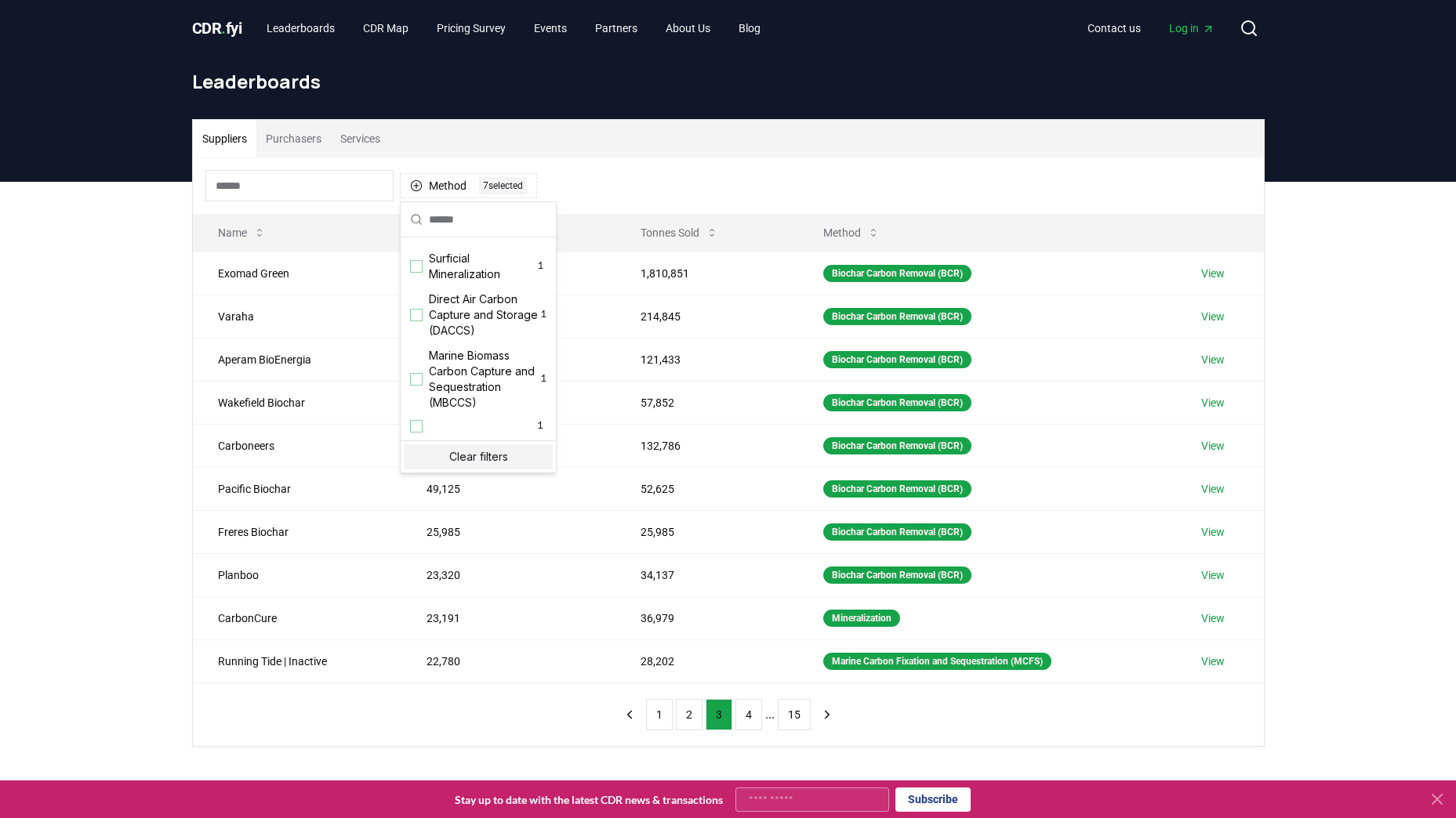
click at [457, 456] on div "Clear filters" at bounding box center [478, 457] width 149 height 25
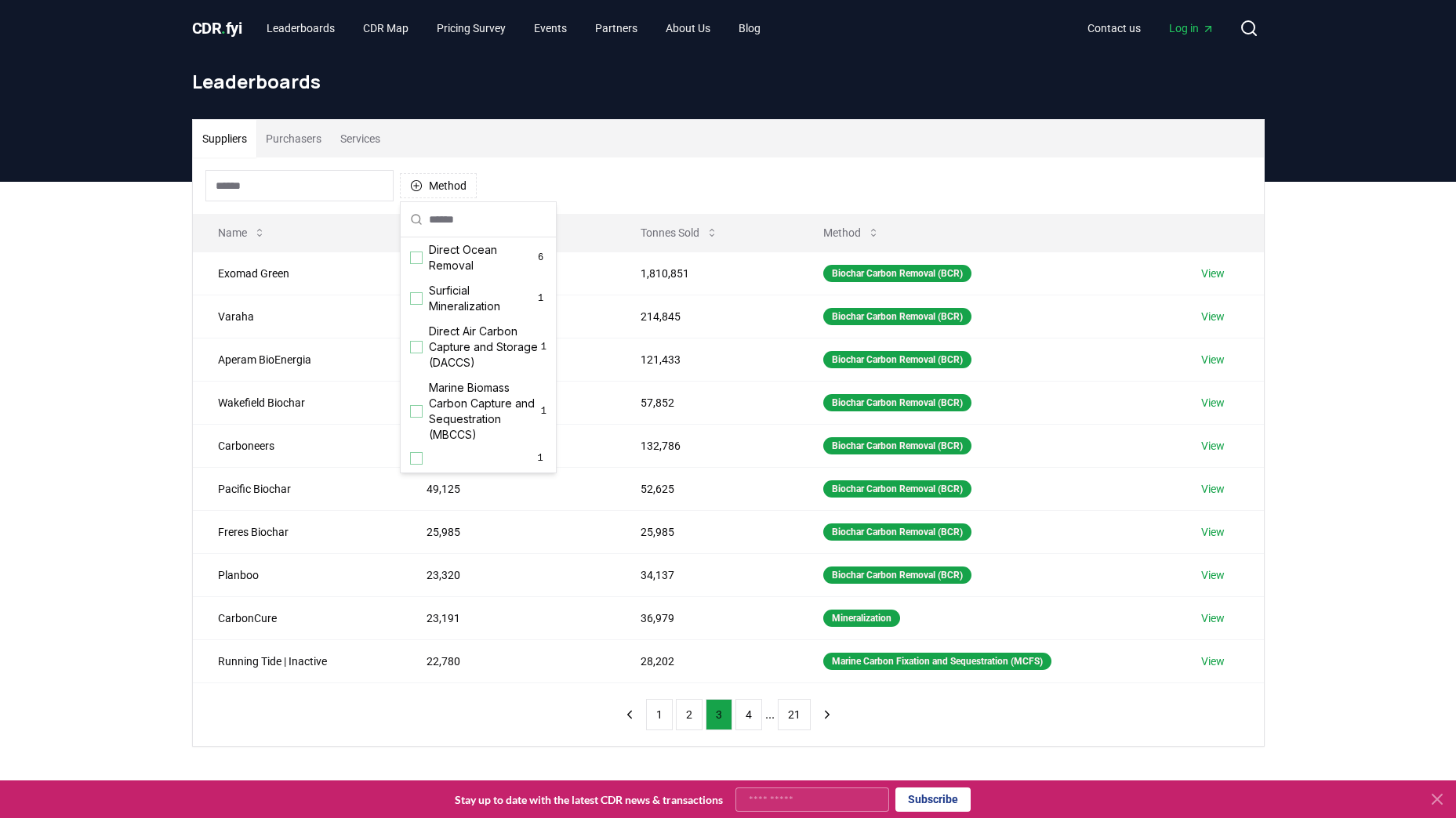
scroll to position [505, 0]
click at [603, 182] on div "Method" at bounding box center [728, 186] width 1071 height 56
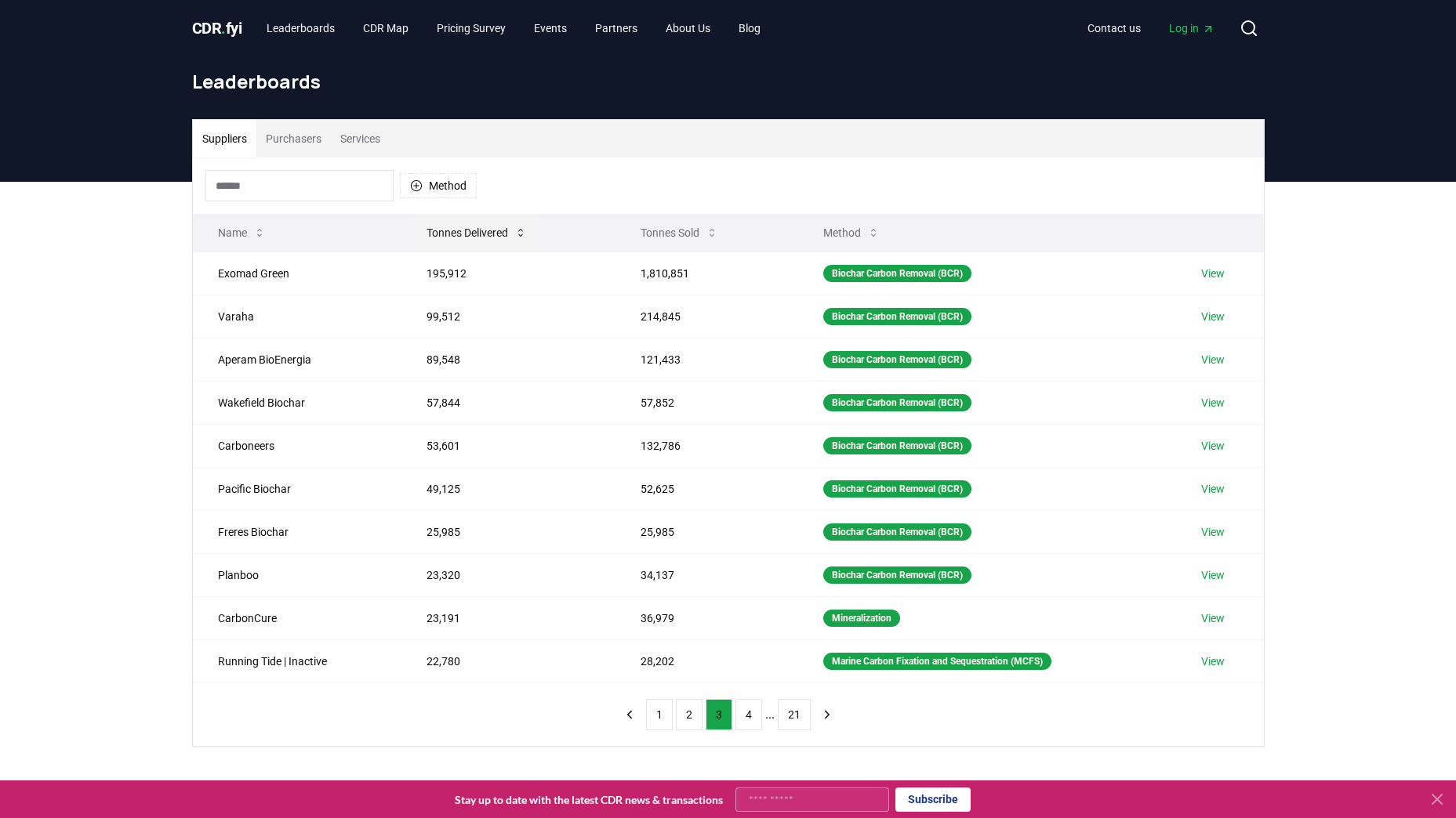
click at [485, 235] on button "Tonnes Delivered" at bounding box center [477, 233] width 125 height 32
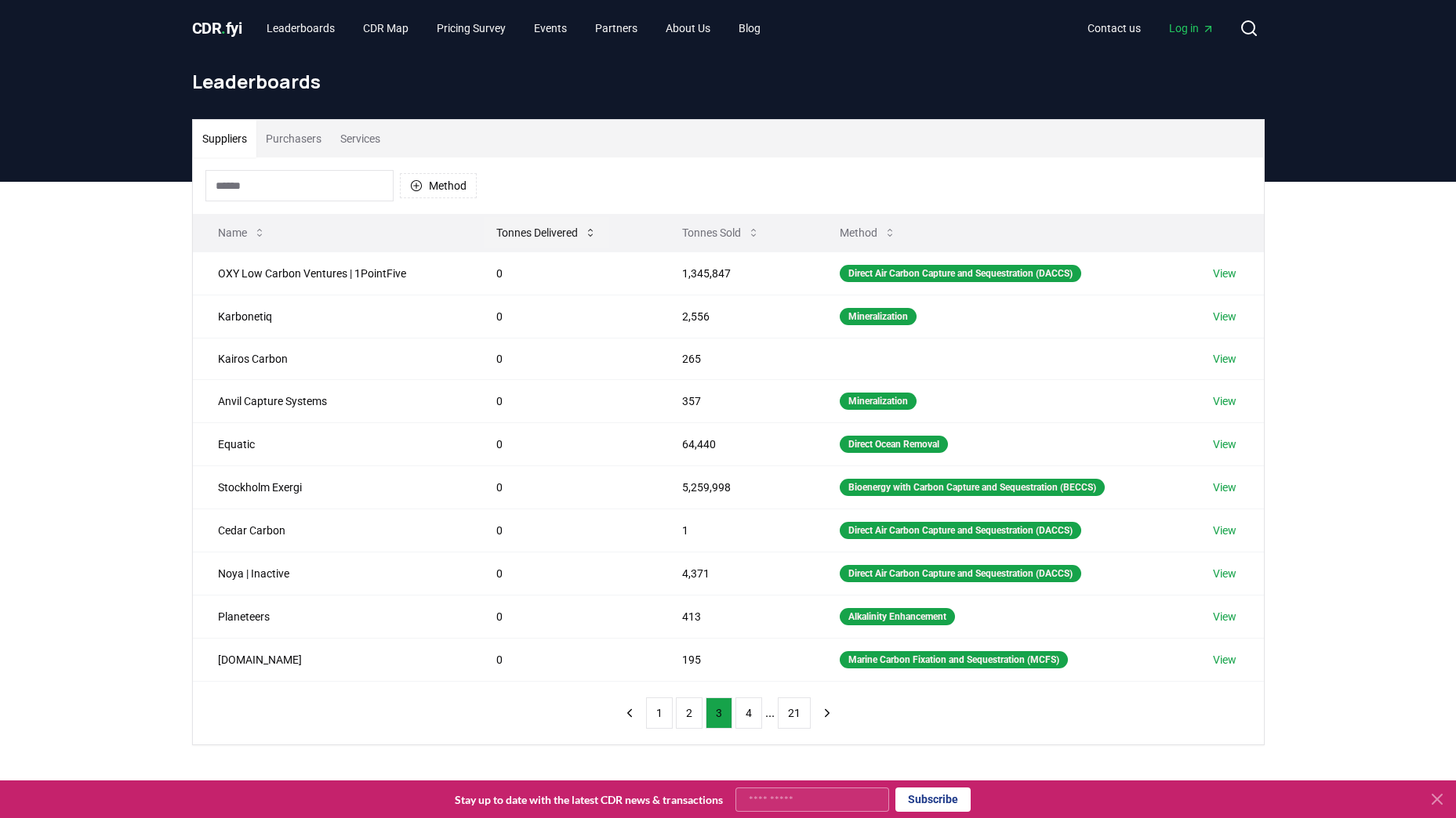
click at [485, 235] on button "Tonnes Delivered" at bounding box center [547, 233] width 125 height 32
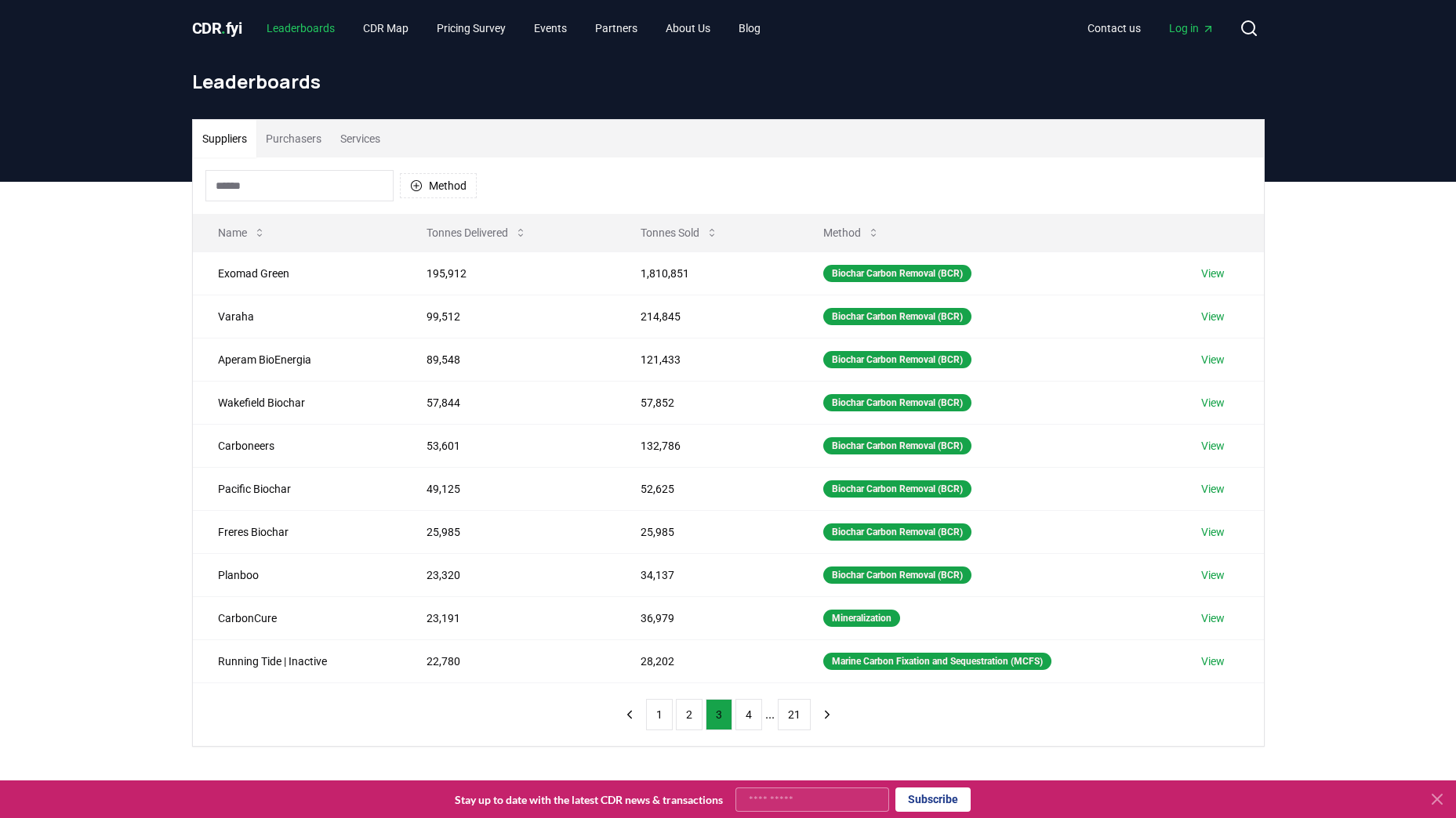
click at [311, 21] on link "Leaderboards" at bounding box center [301, 28] width 93 height 28
click at [470, 27] on link "Pricing Survey" at bounding box center [471, 28] width 94 height 28
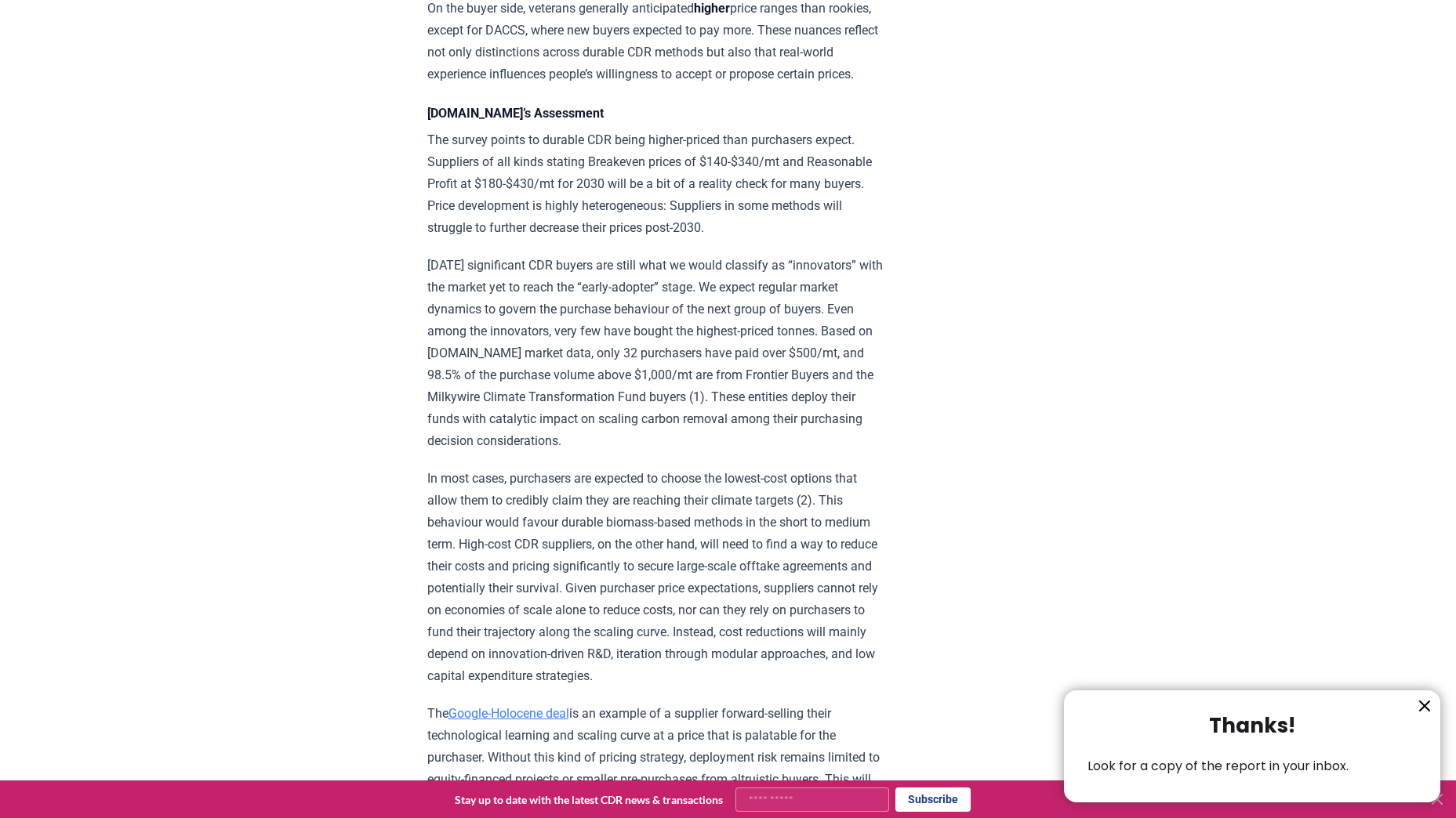
scroll to position [2038, 0]
